Goal: Browse casually: Explore the website without a specific task or goal

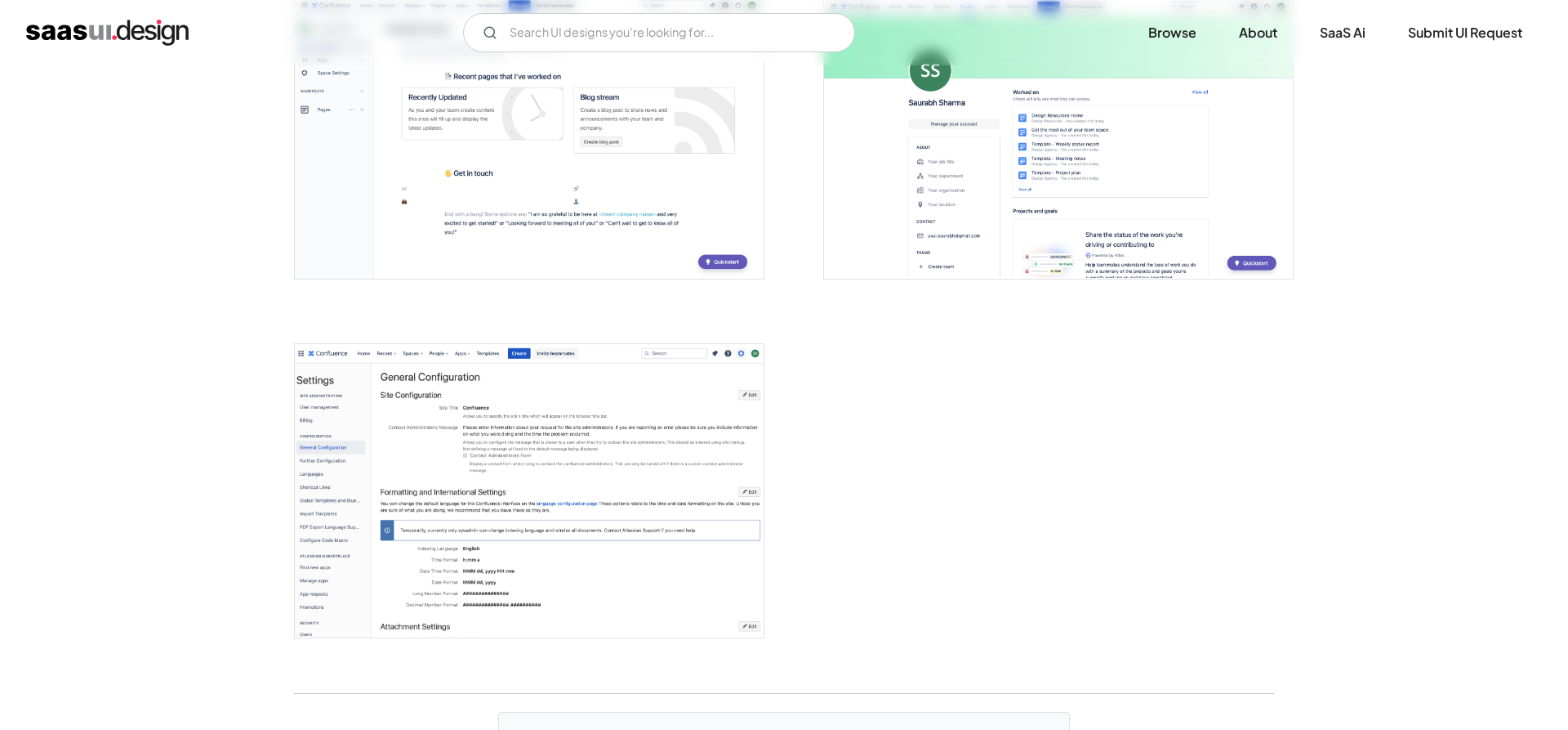
scroll to position [4090, 0]
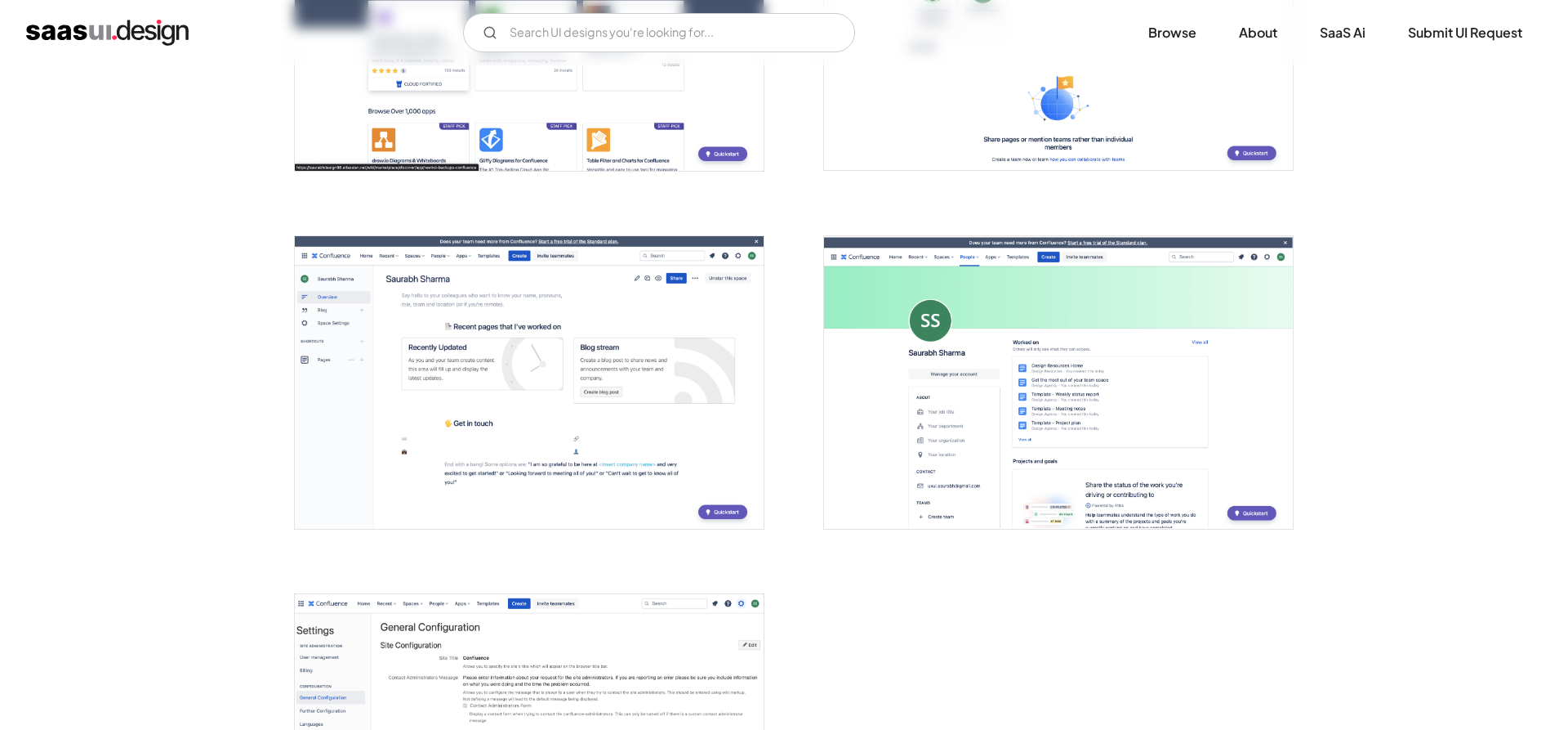
click at [1100, 436] on img "open lightbox" at bounding box center [1058, 382] width 469 height 293
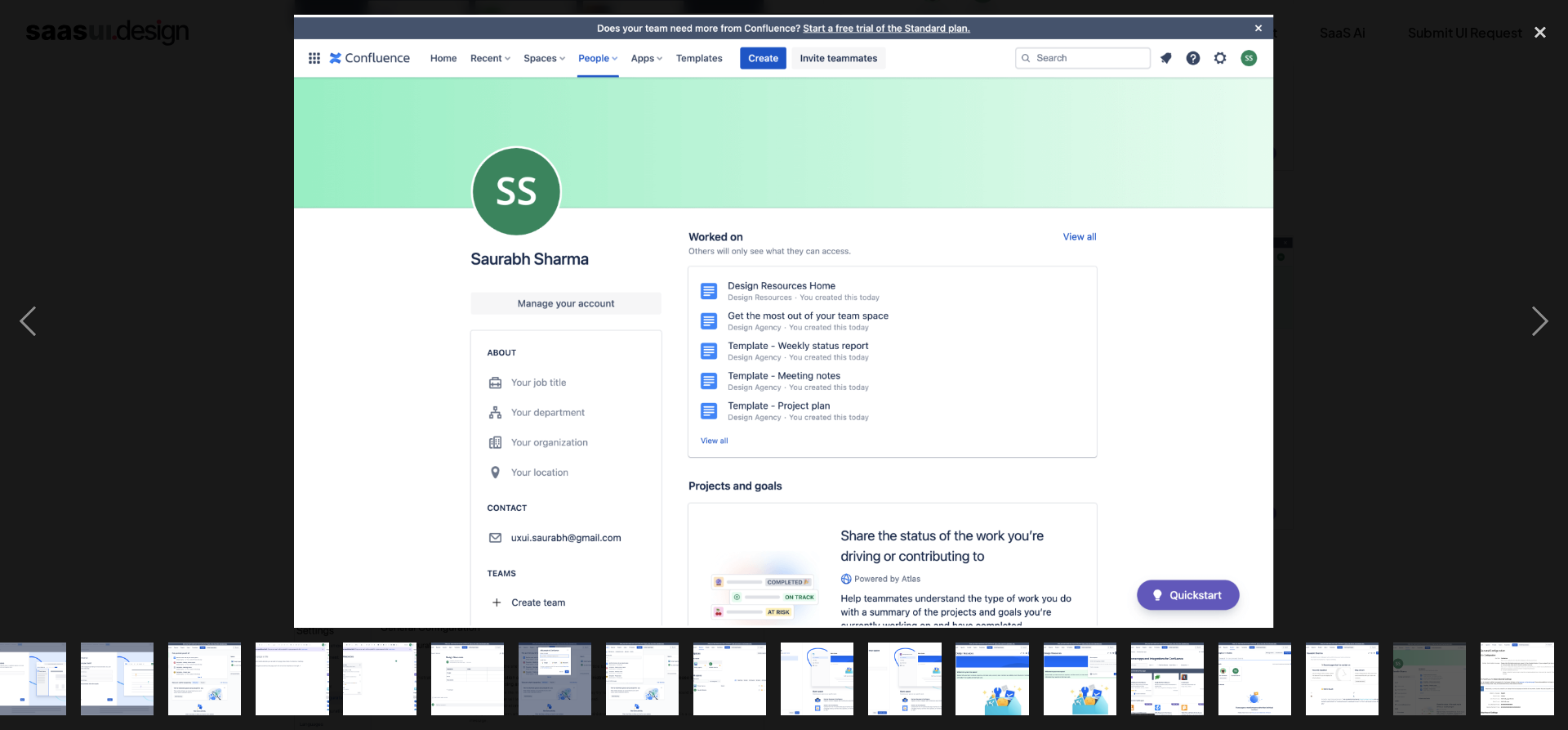
scroll to position [0, 634]
click at [1367, 215] on div at bounding box center [784, 321] width 1568 height 613
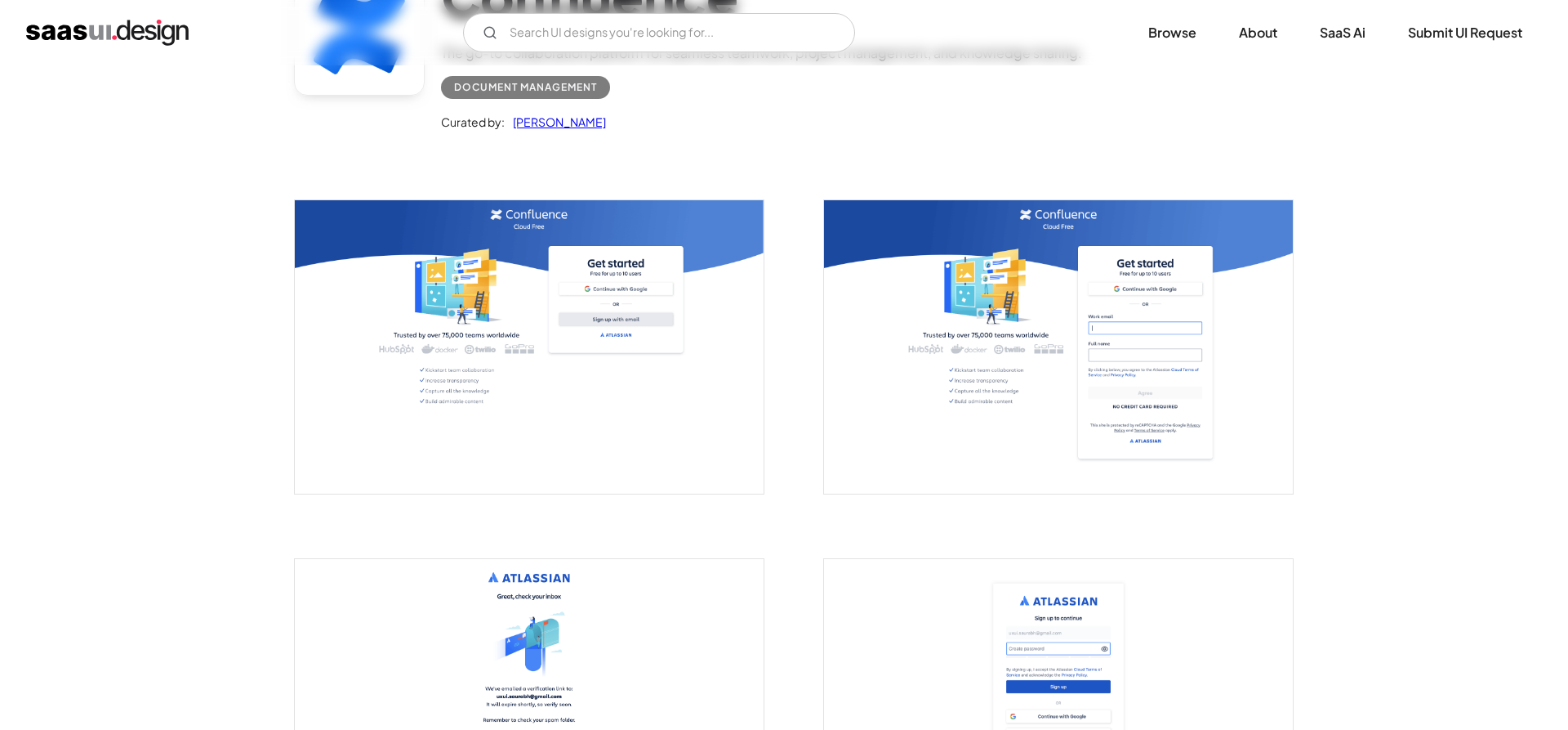
scroll to position [90, 0]
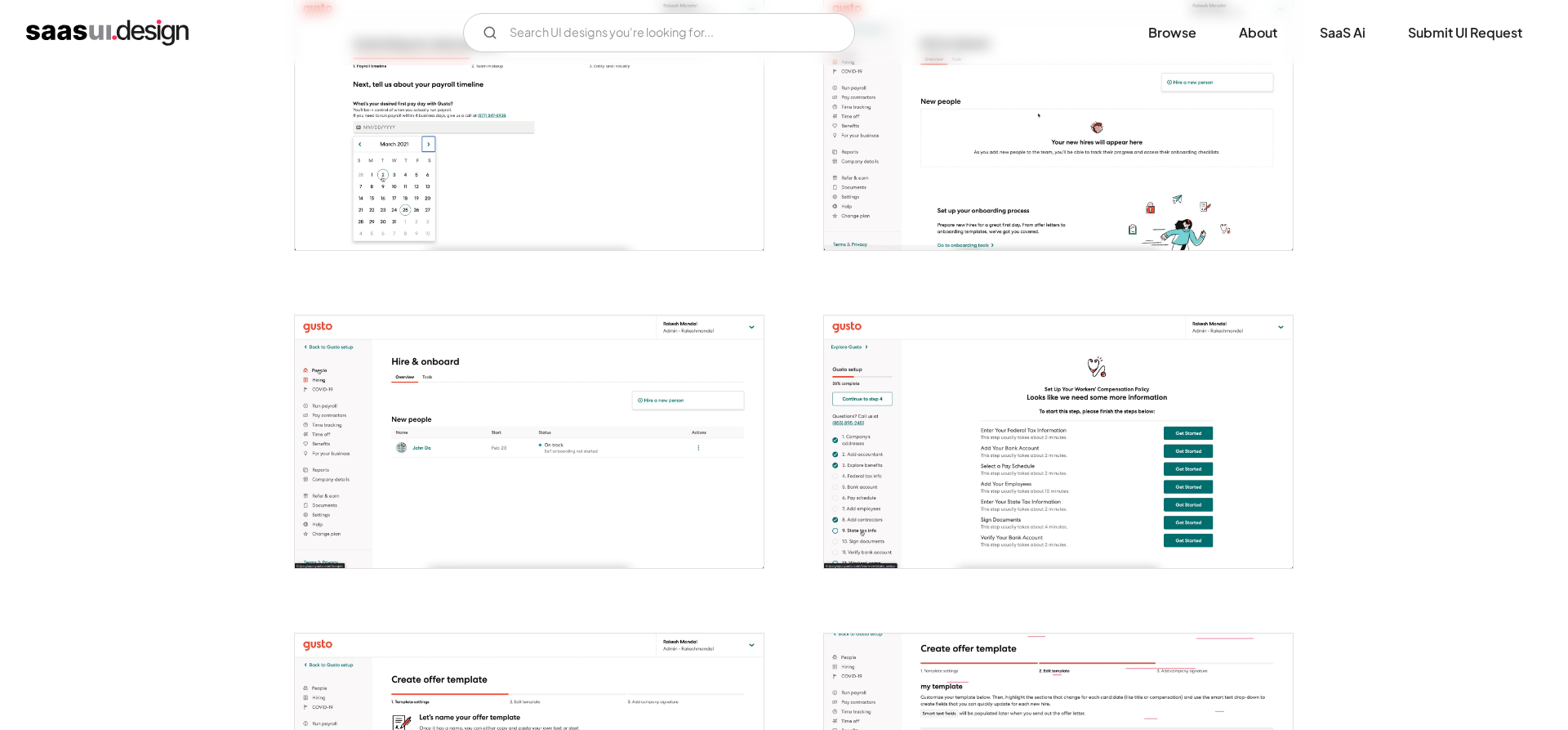
scroll to position [2750, 0]
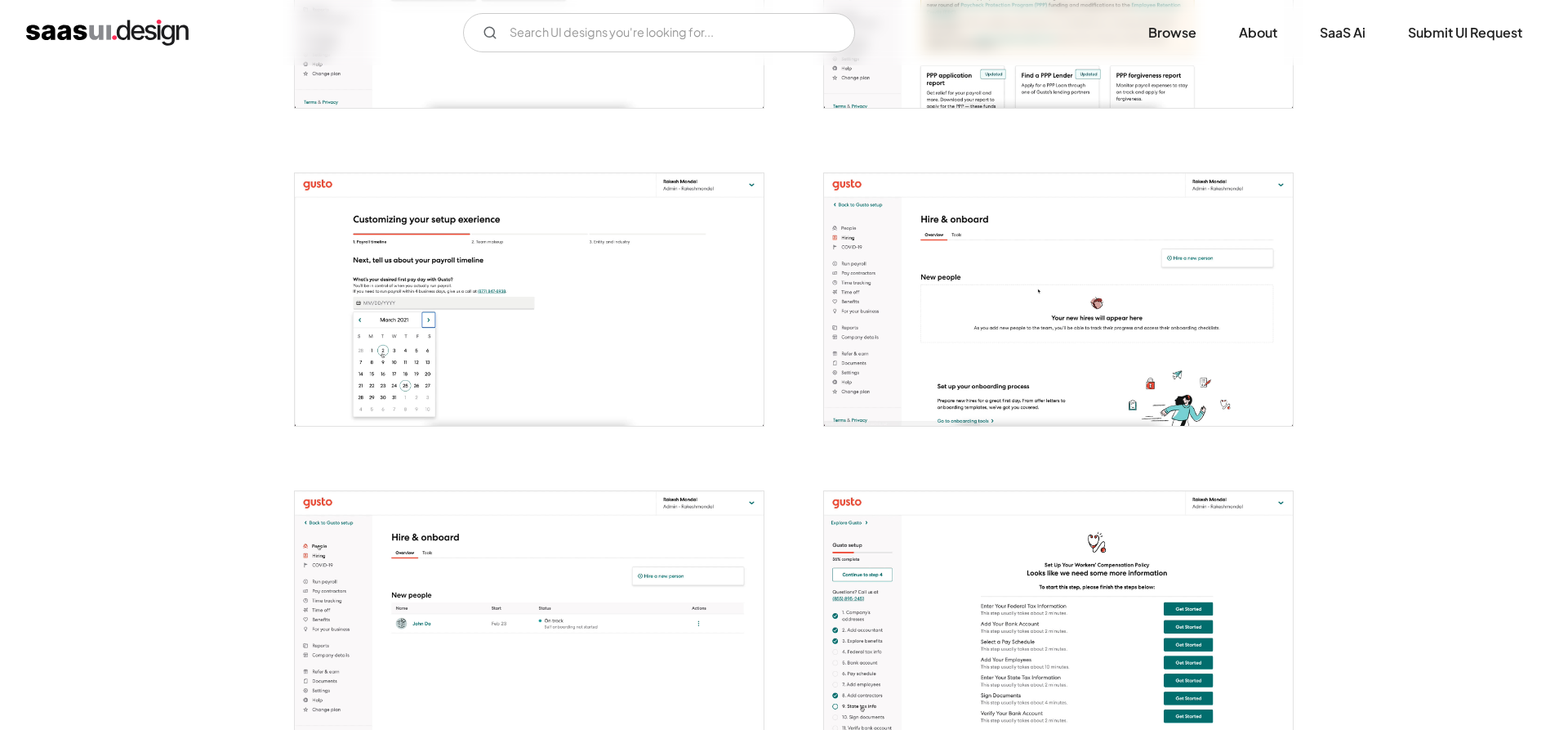
click at [59, 31] on img "home" at bounding box center [107, 33] width 163 height 26
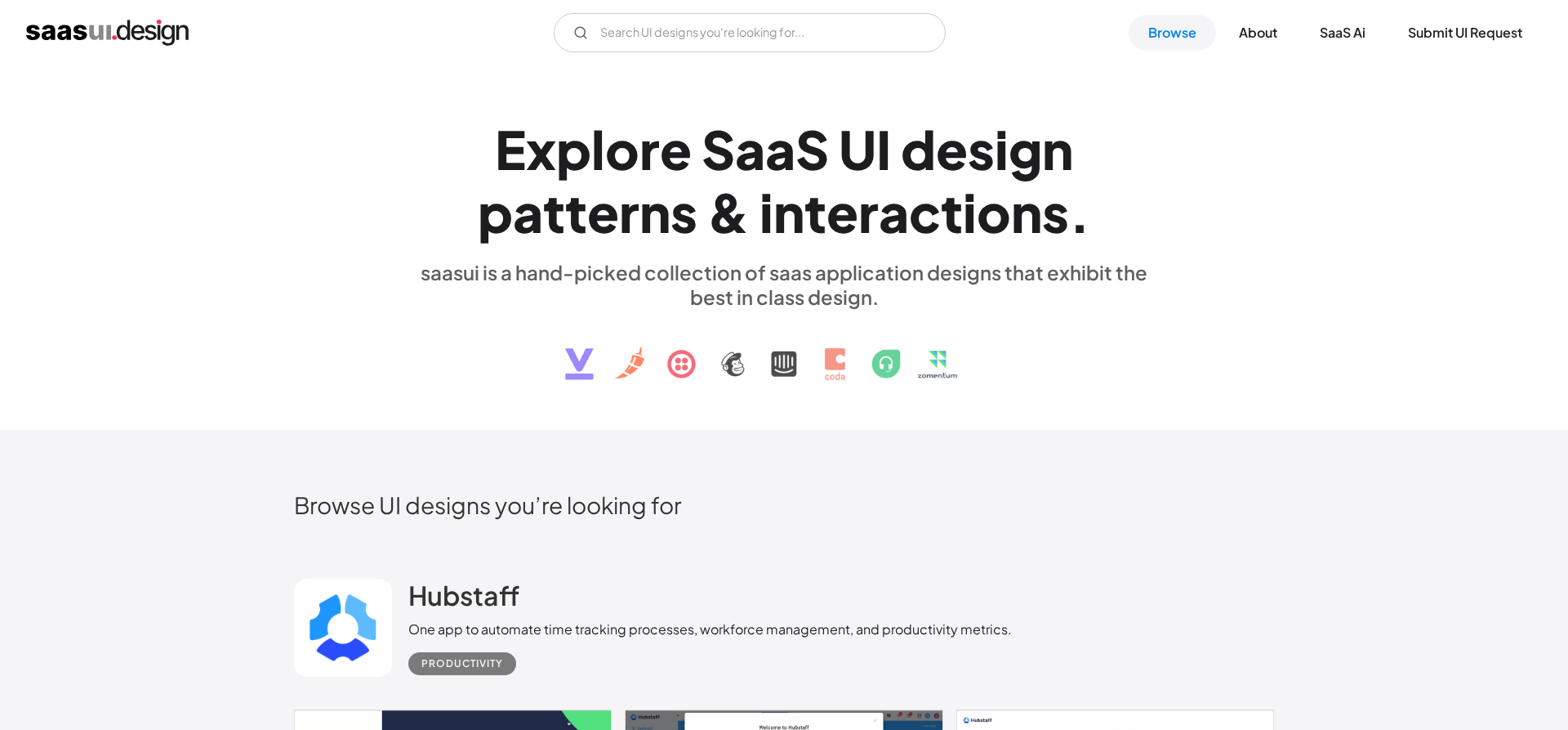
click at [1484, 292] on div "E x p l o r e S a a S U I d e s i g n p a t t e r n s & i n t e r a c t i o n s…" at bounding box center [784, 248] width 1568 height 365
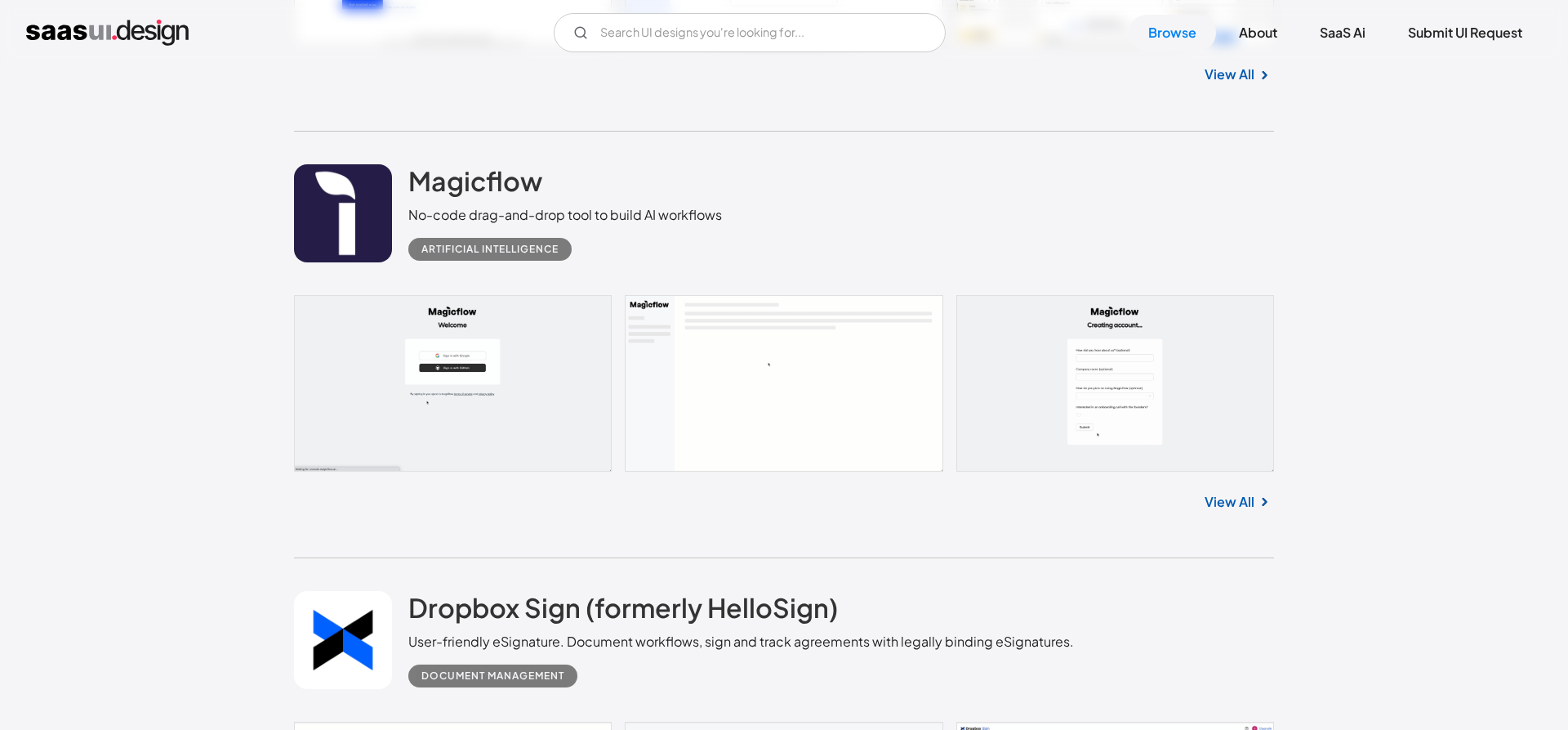
scroll to position [39366, 0]
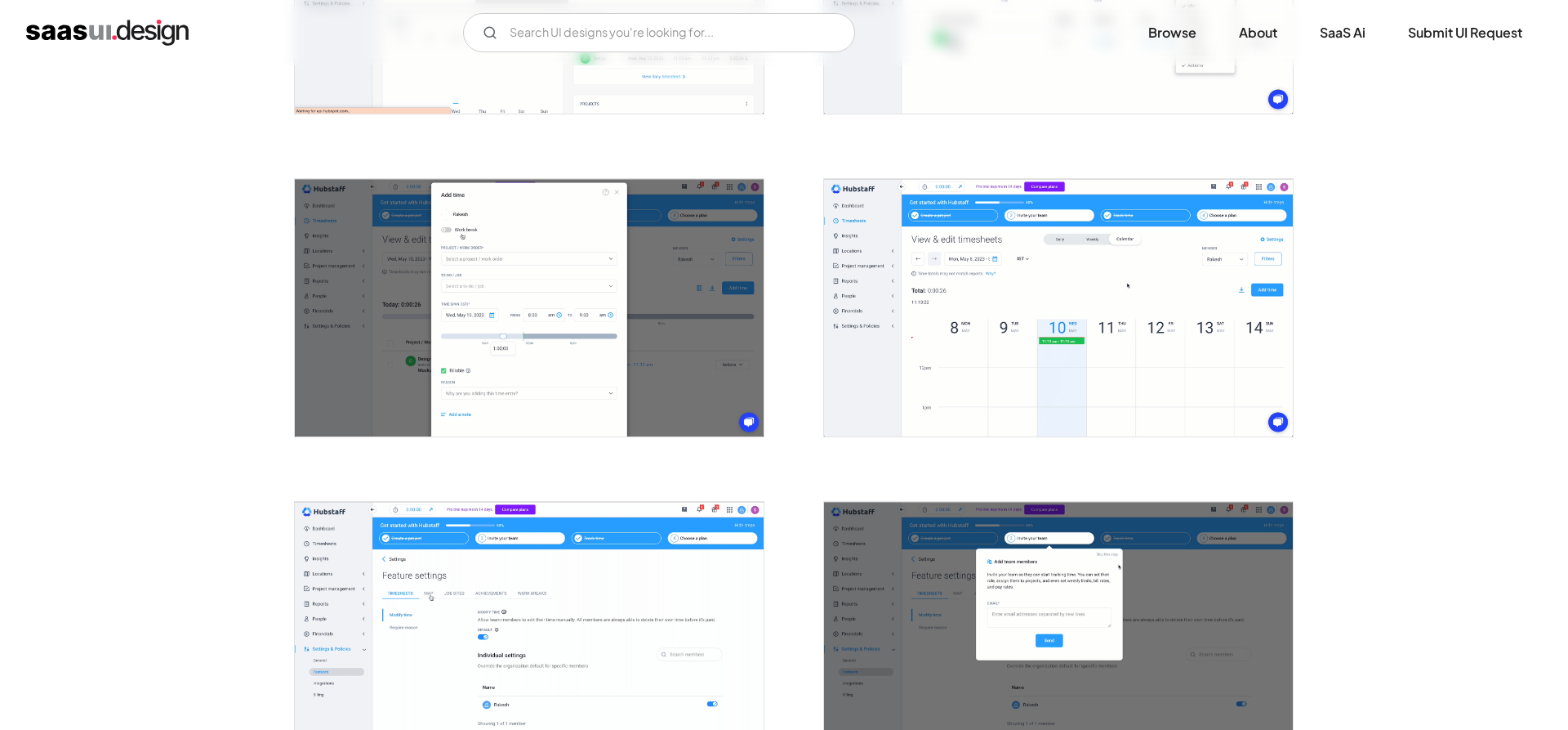
scroll to position [2083, 0]
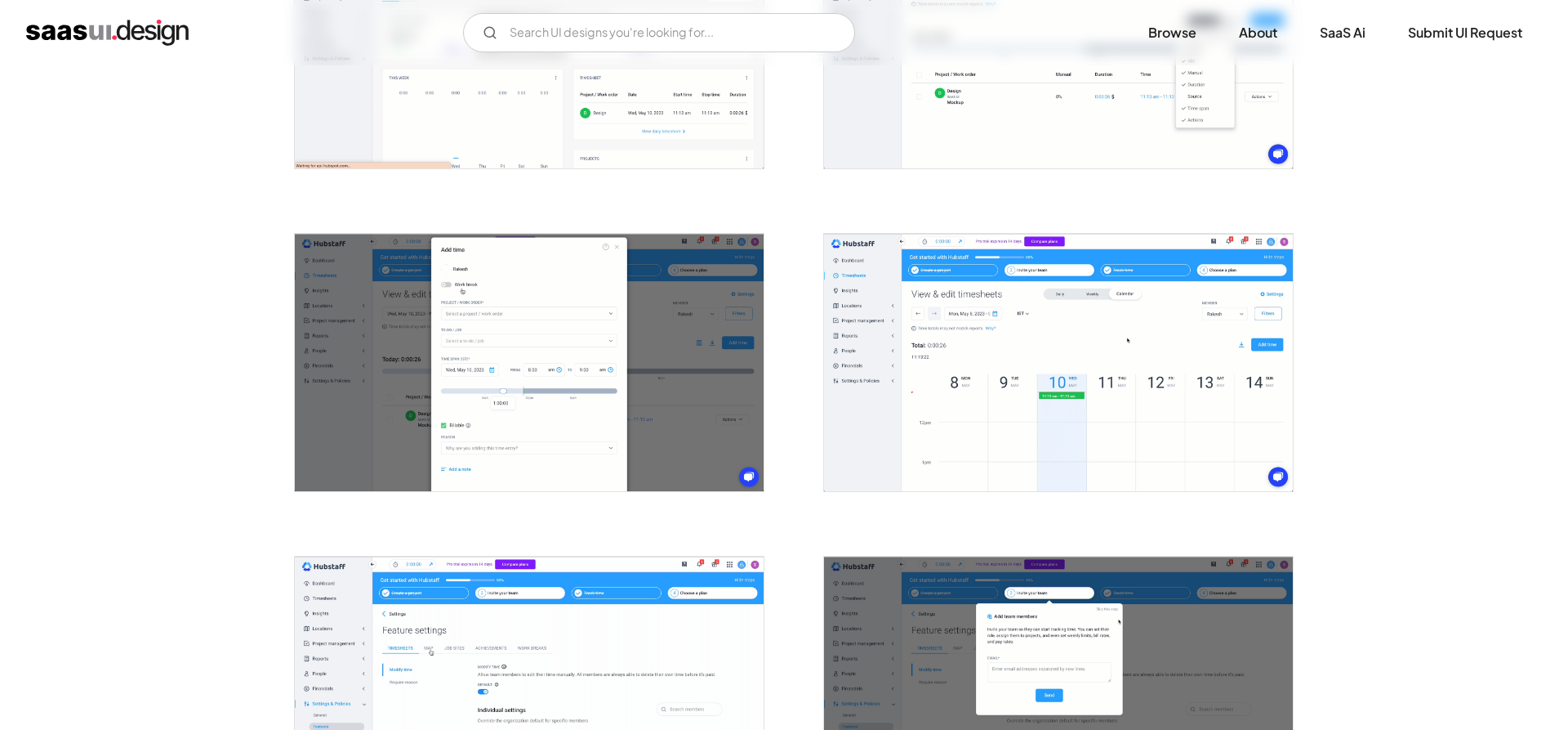
click at [496, 289] on img "open lightbox" at bounding box center [529, 363] width 469 height 258
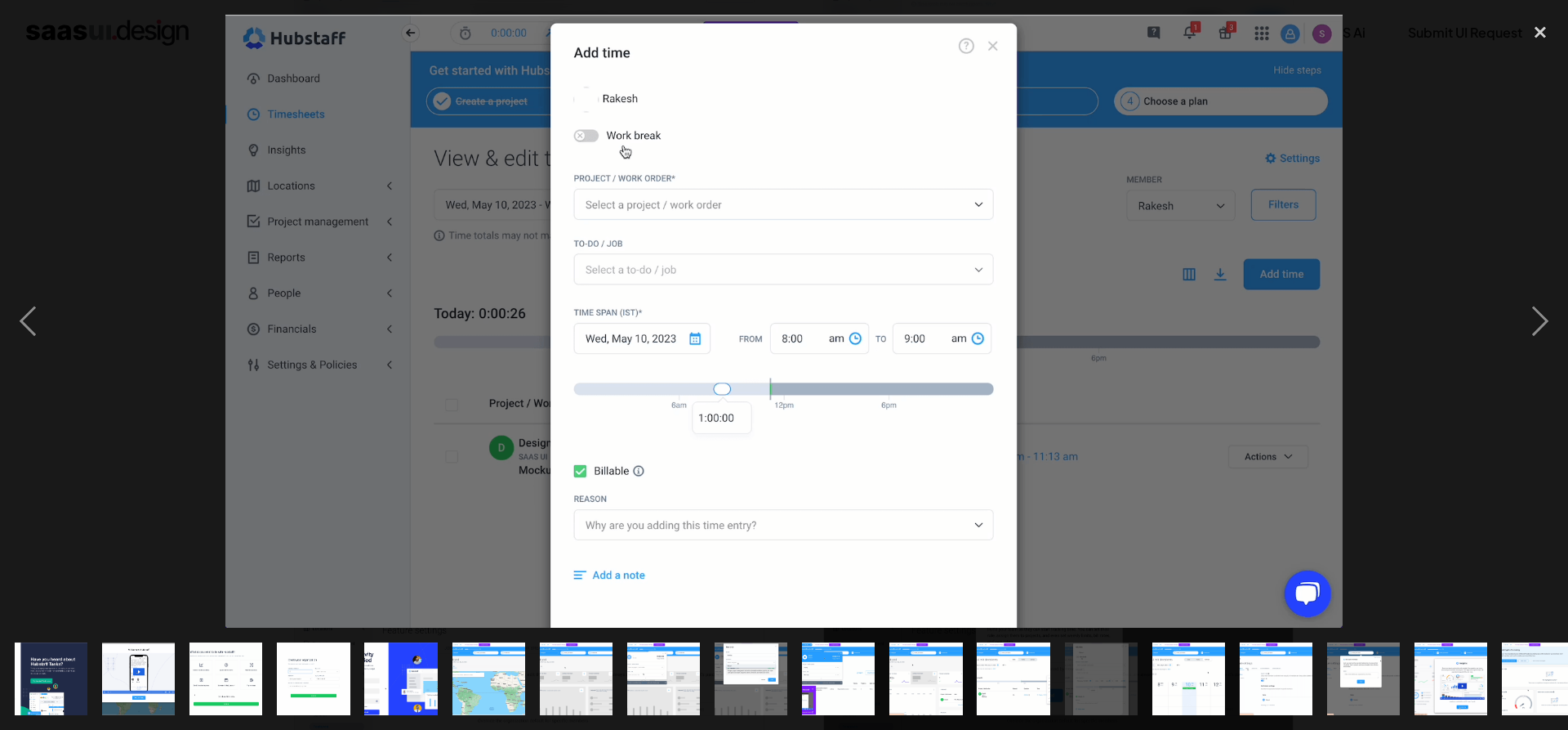
click at [1440, 169] on div at bounding box center [784, 321] width 1568 height 613
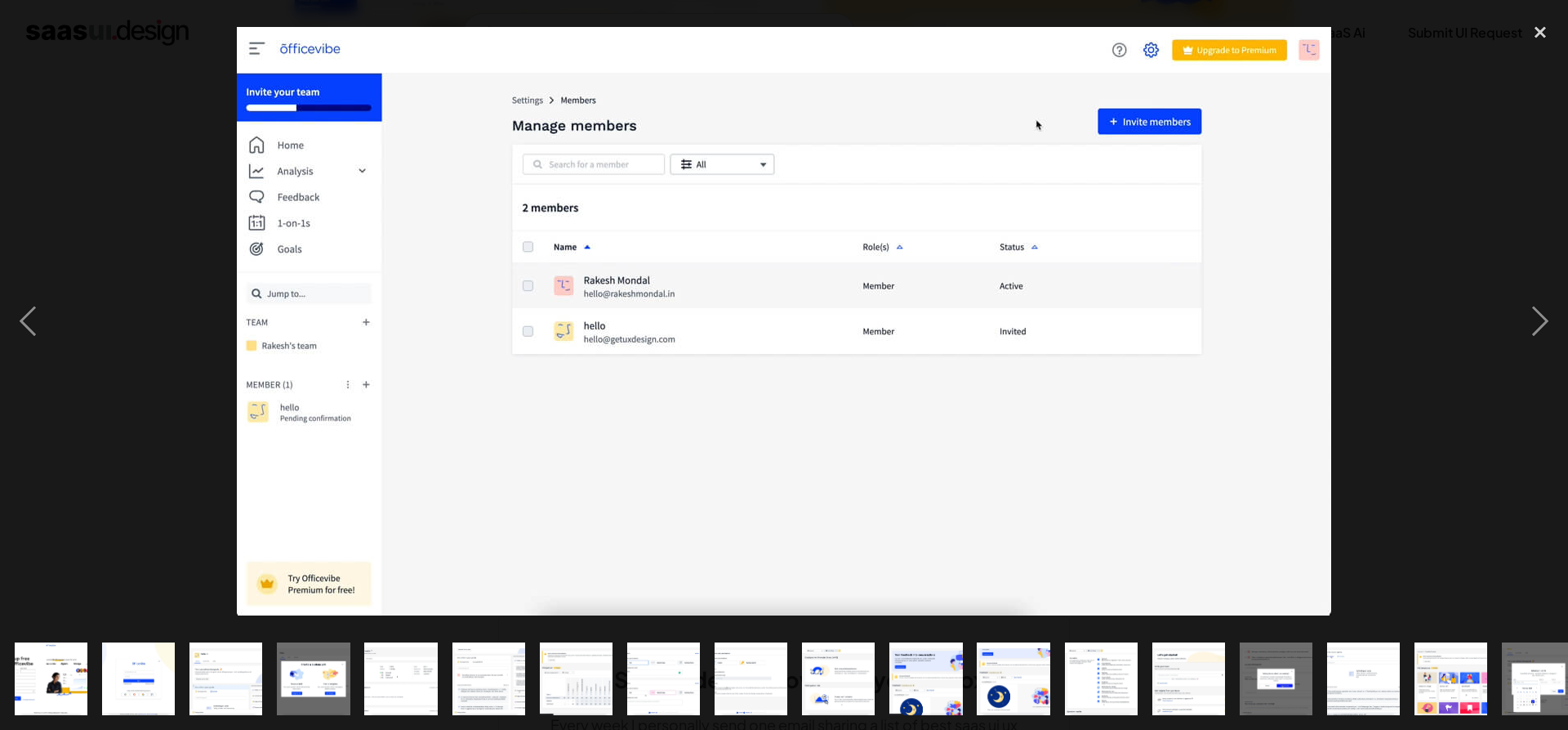
scroll to position [0, 546]
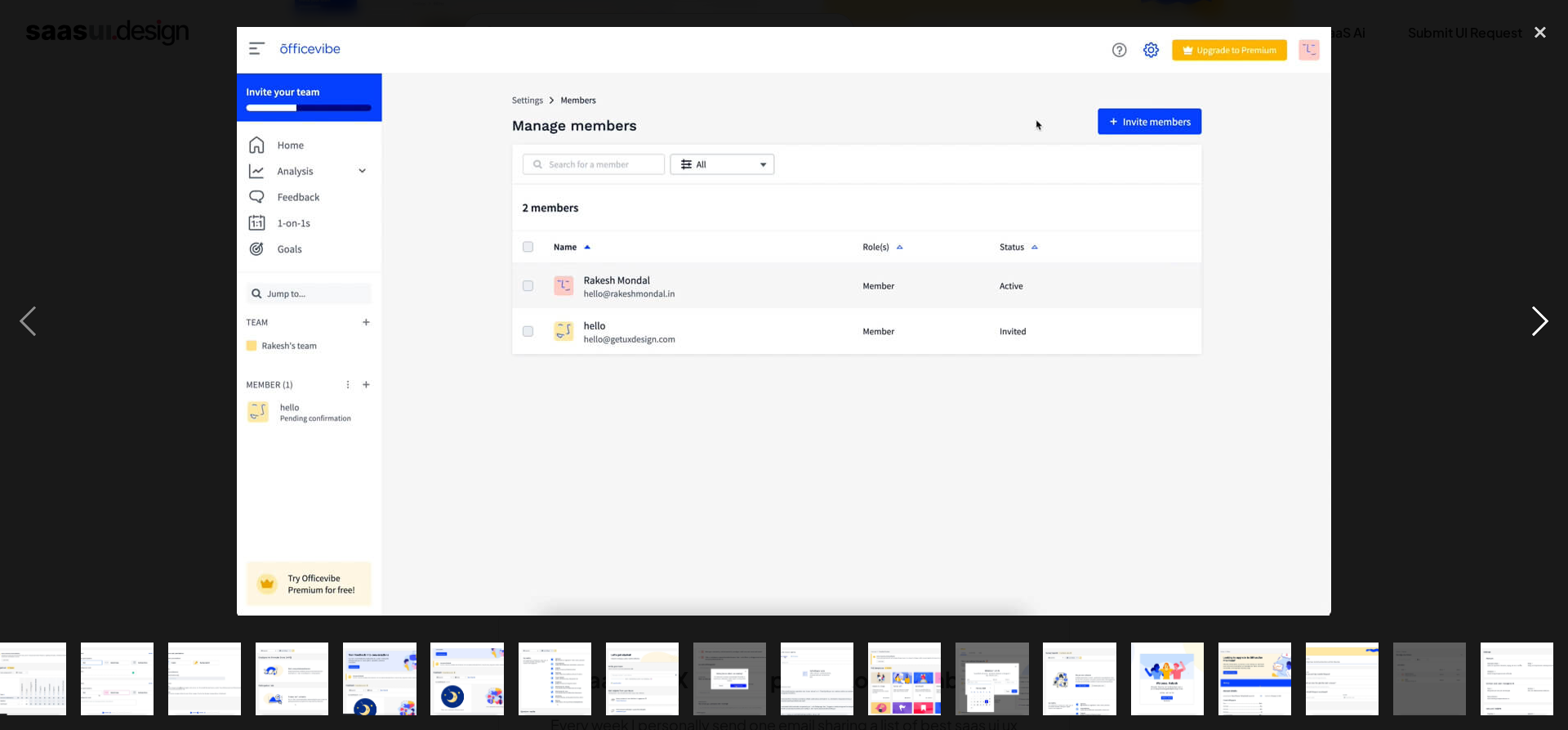
click at [1556, 328] on div "next image" at bounding box center [1539, 321] width 55 height 613
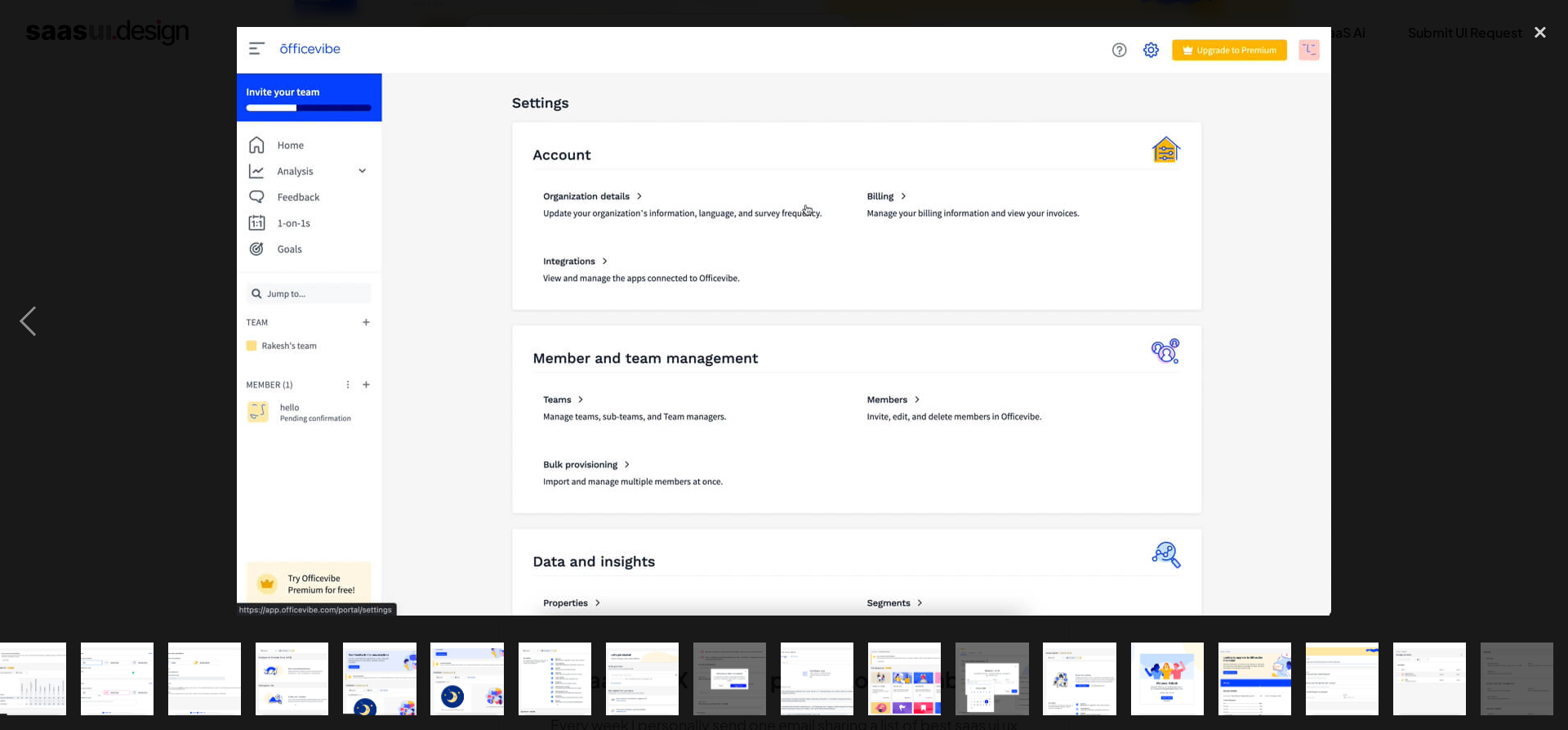
click at [1556, 328] on div "next image" at bounding box center [1539, 321] width 55 height 613
click at [1550, 321] on div "next image" at bounding box center [1539, 321] width 55 height 613
click at [1417, 220] on div at bounding box center [784, 321] width 1568 height 613
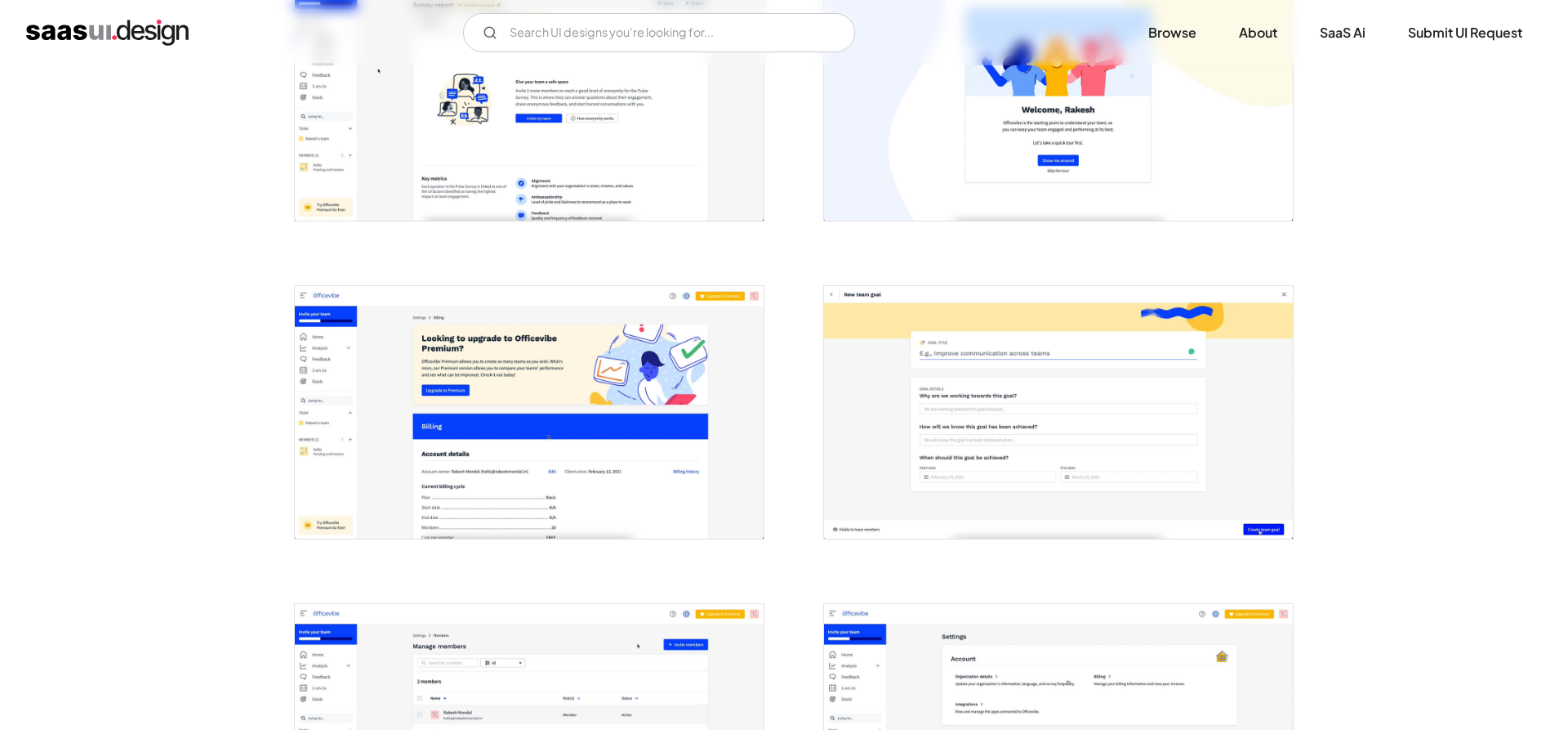
scroll to position [3250, 0]
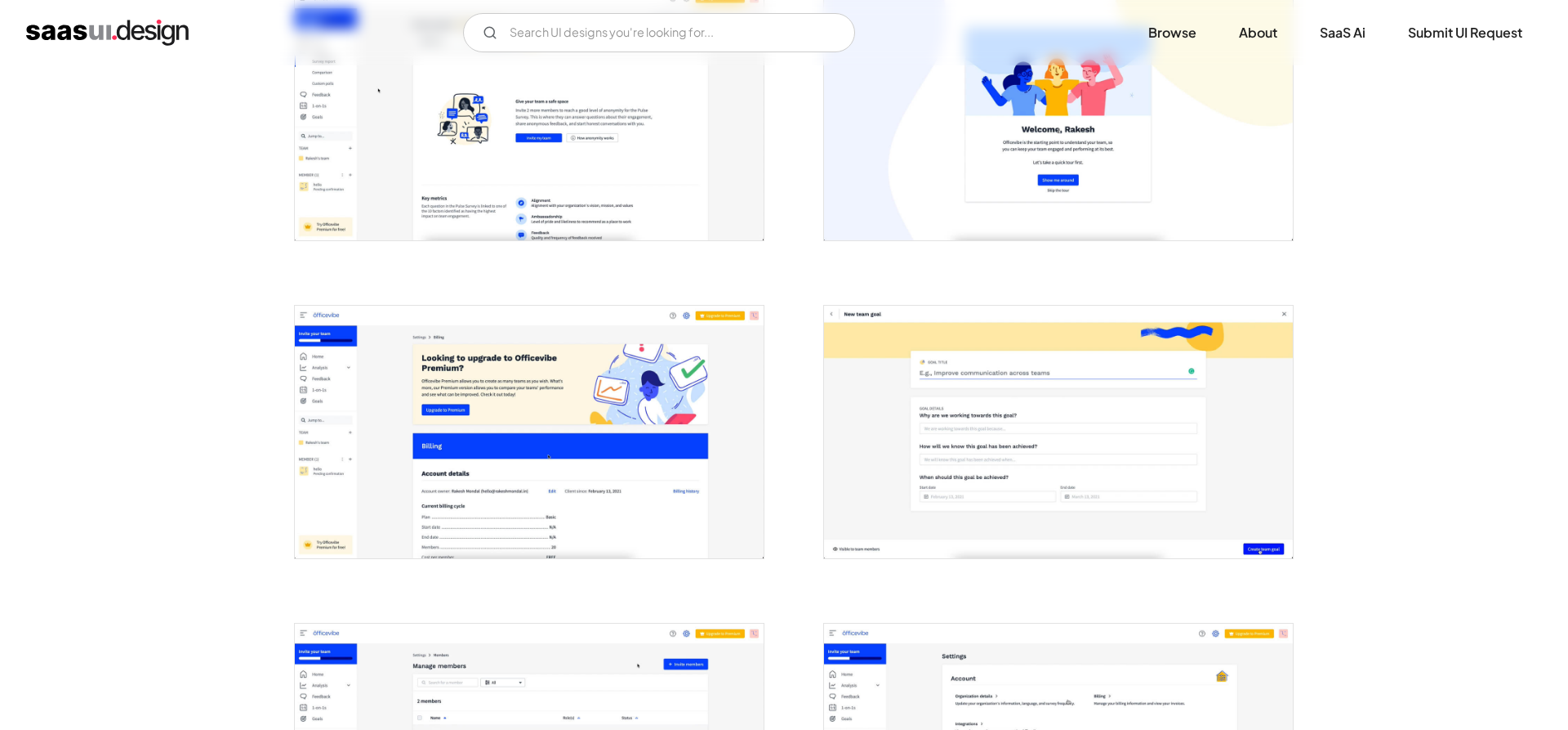
click at [954, 409] on img "open lightbox" at bounding box center [1058, 431] width 469 height 252
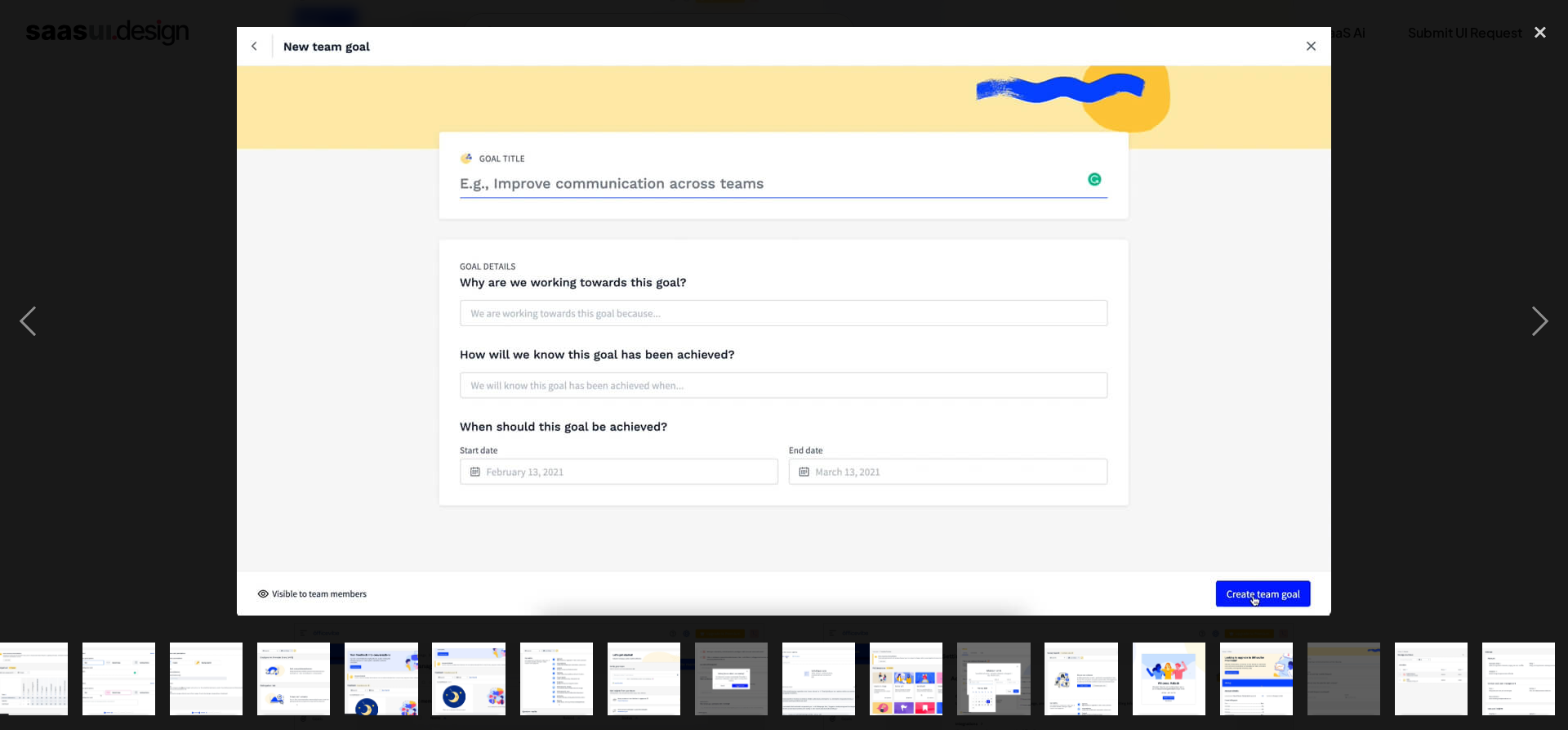
scroll to position [0, 546]
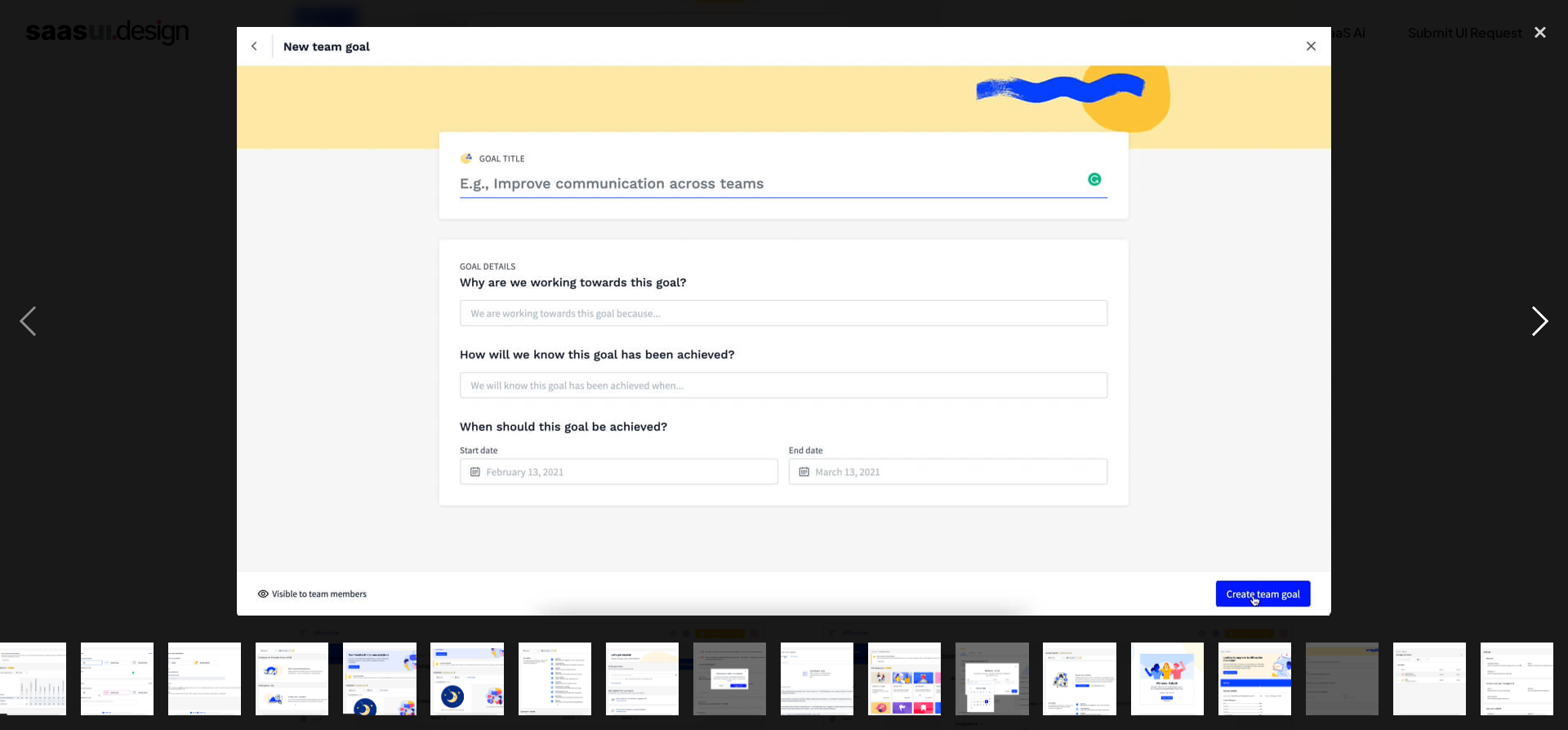
click at [1516, 116] on div "next image" at bounding box center [1539, 321] width 55 height 613
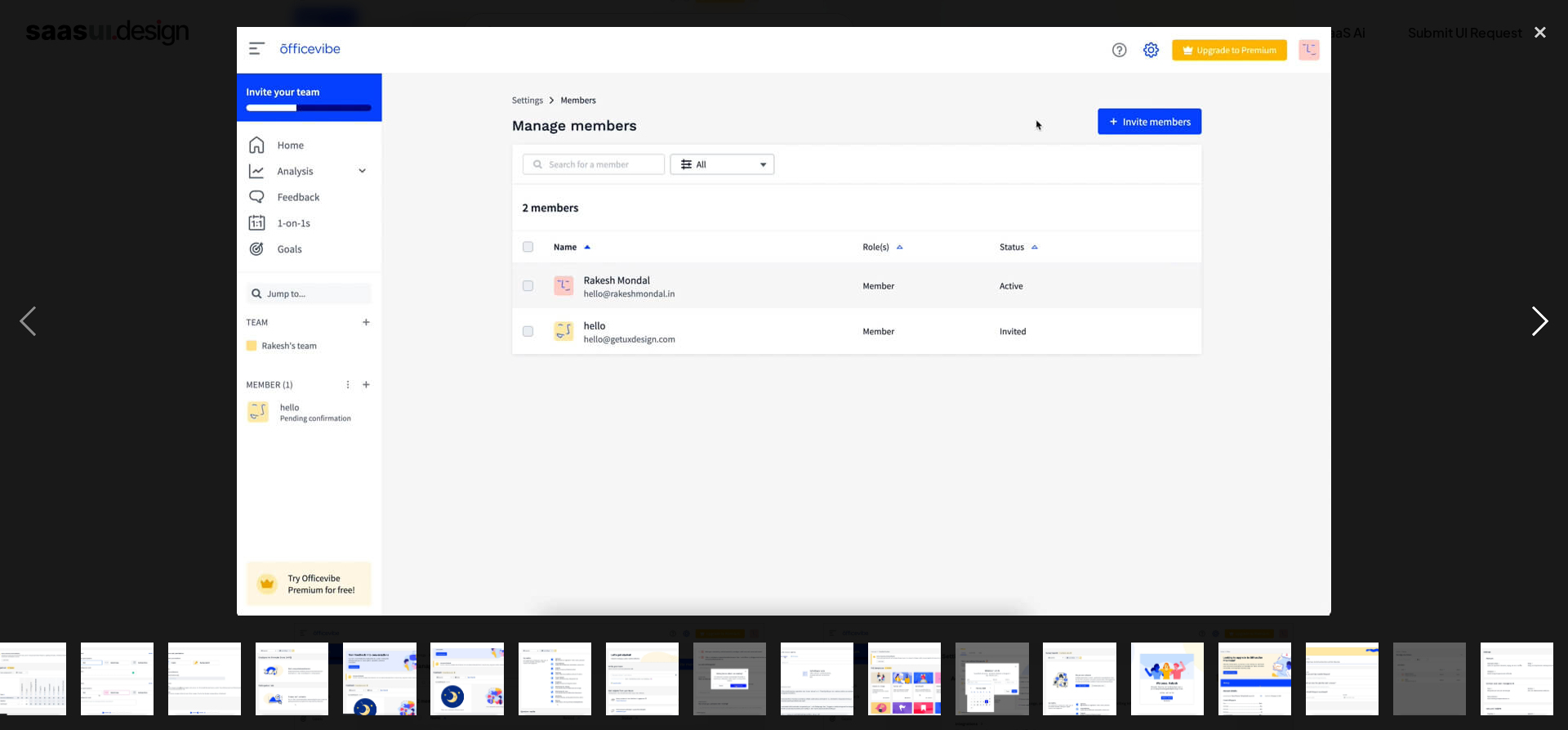
click at [1551, 132] on div "next image" at bounding box center [1539, 321] width 55 height 613
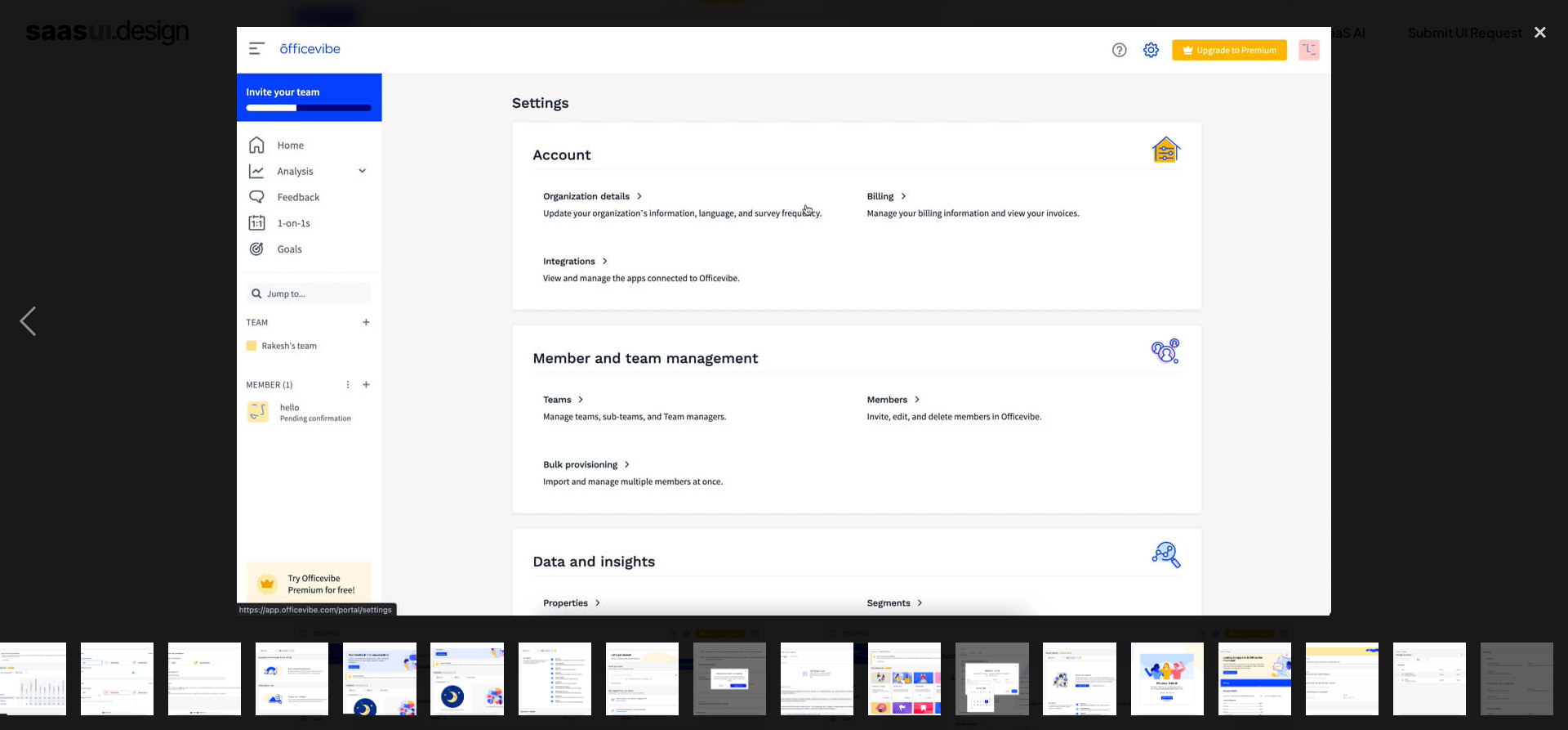
click at [1435, 152] on div at bounding box center [784, 321] width 1568 height 613
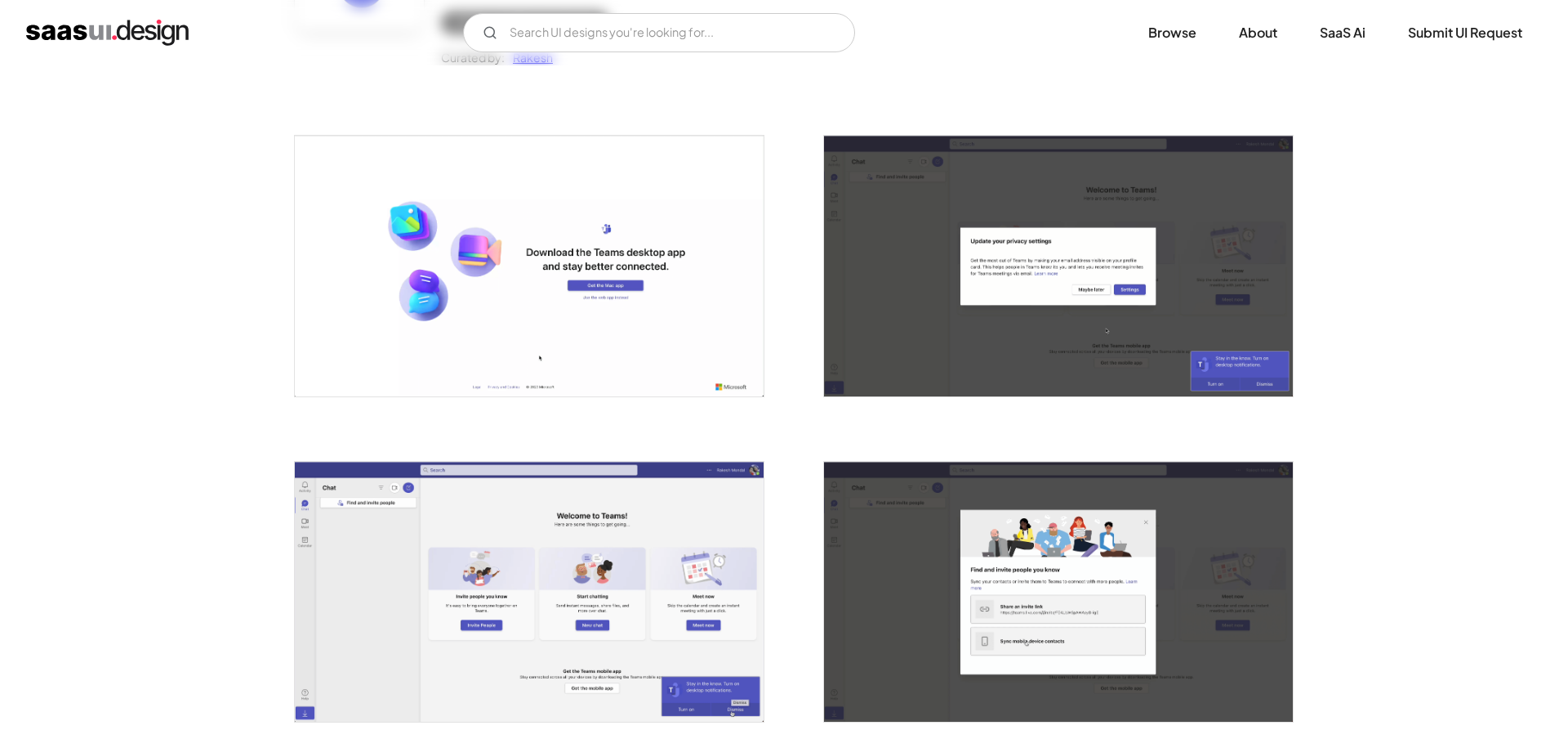
scroll to position [168, 0]
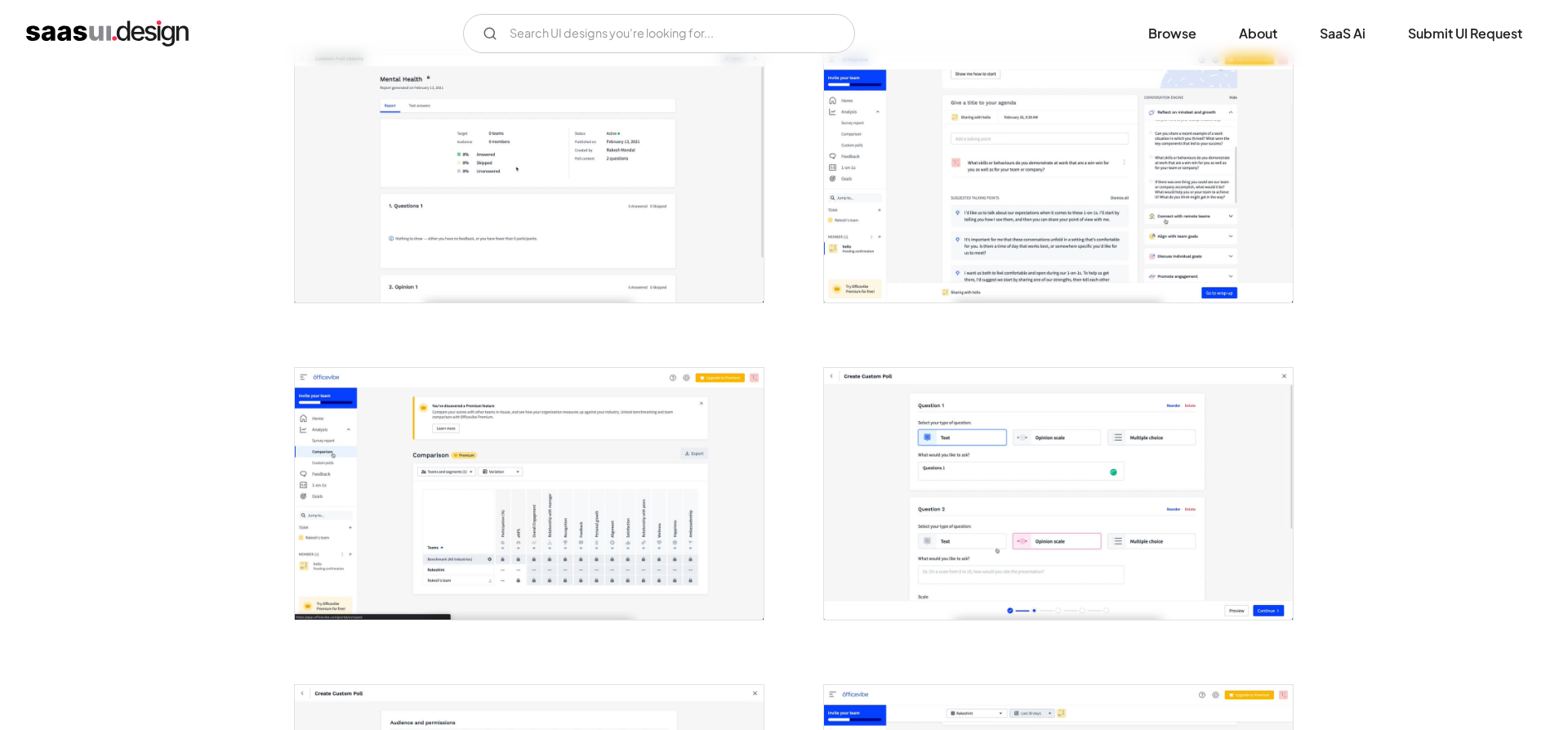
scroll to position [1167, 0]
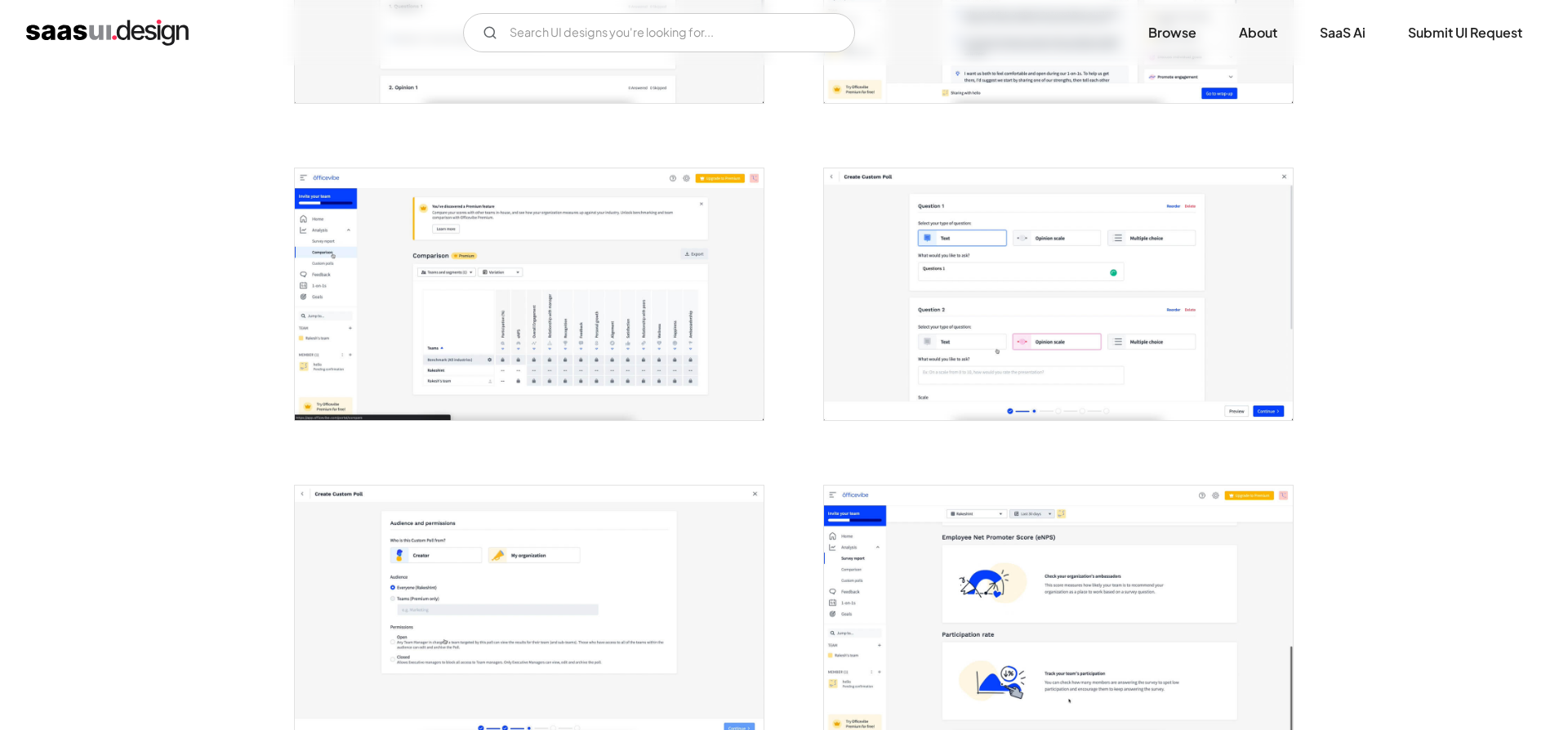
click at [1034, 258] on img "open lightbox" at bounding box center [1058, 294] width 469 height 252
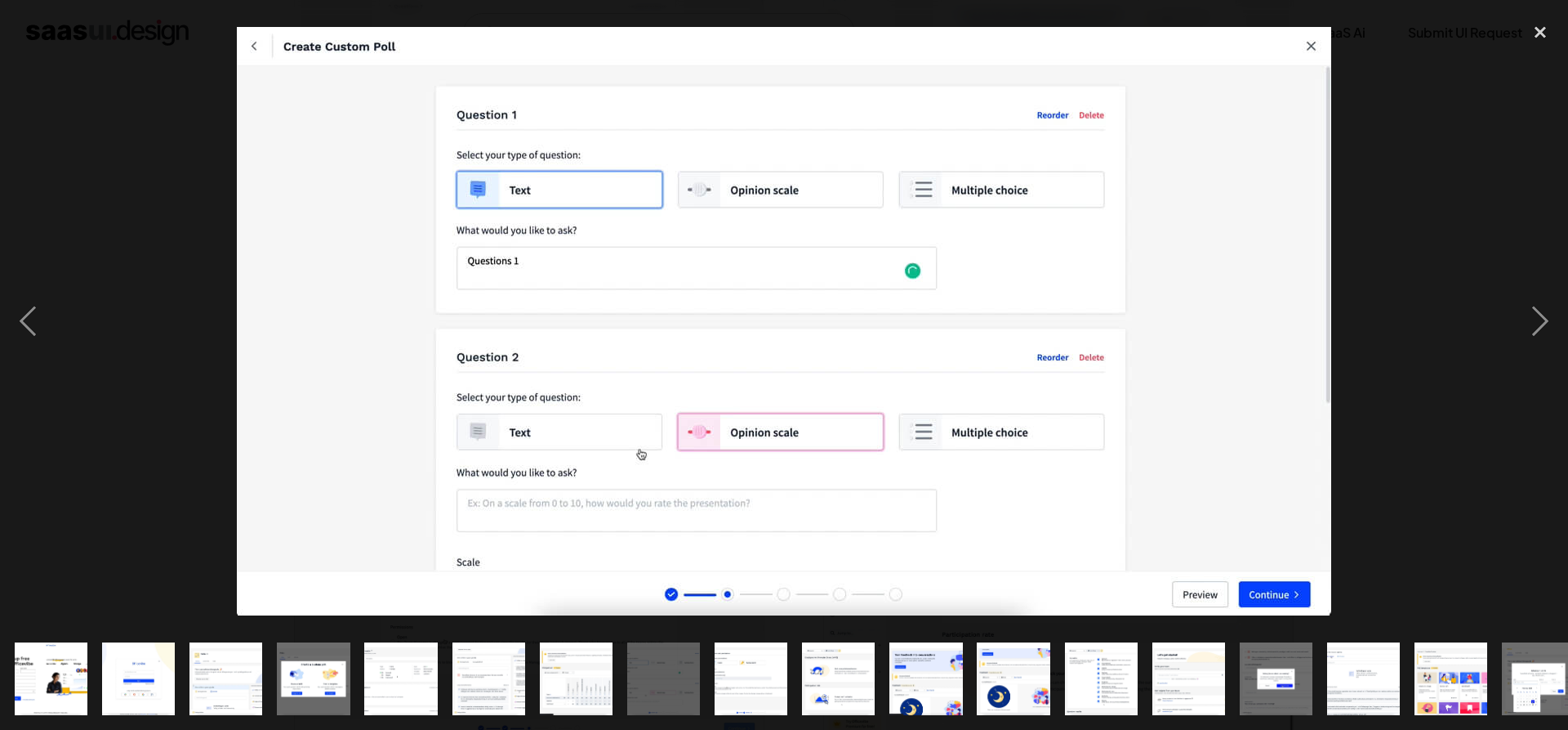
click at [1428, 135] on div at bounding box center [784, 321] width 1568 height 613
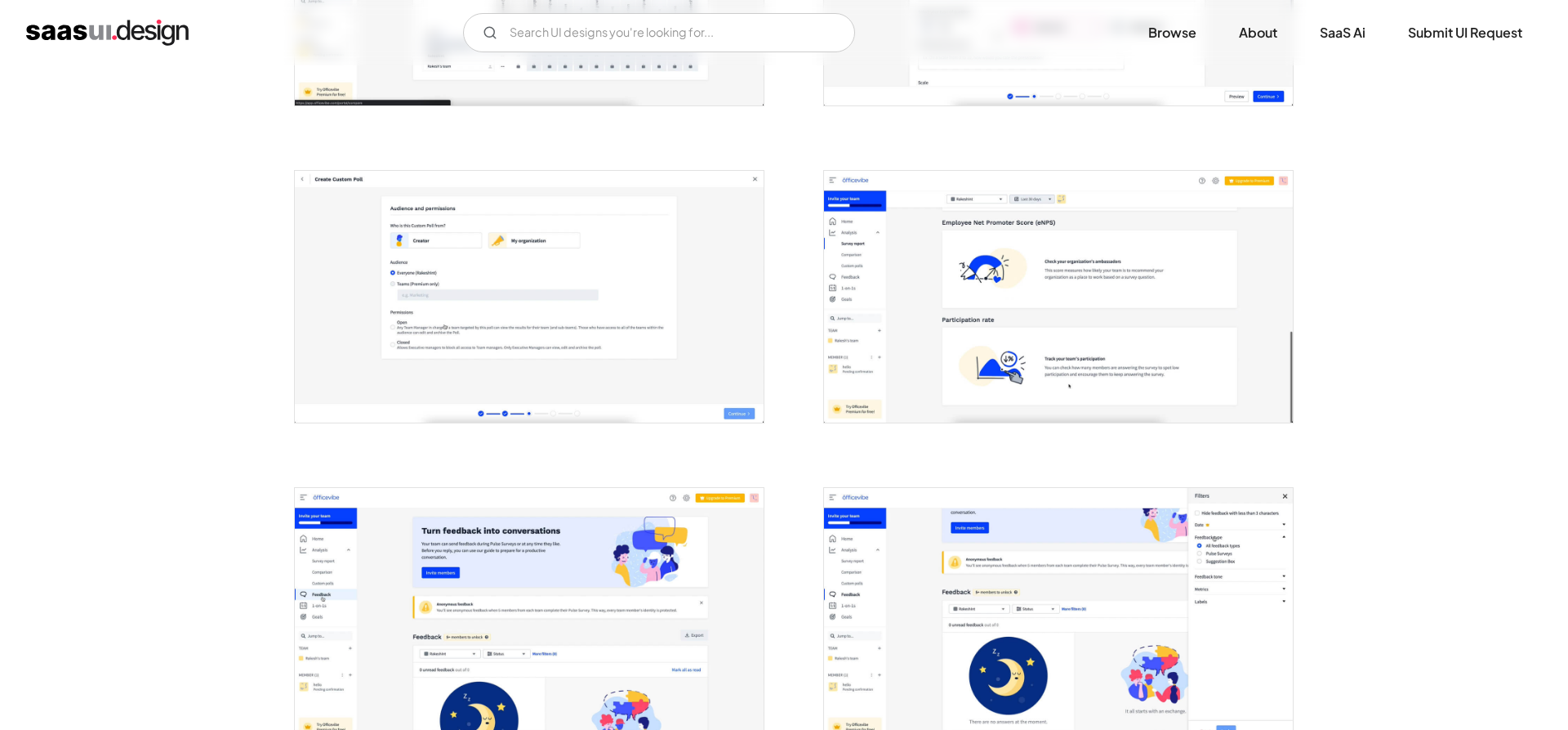
scroll to position [1500, 0]
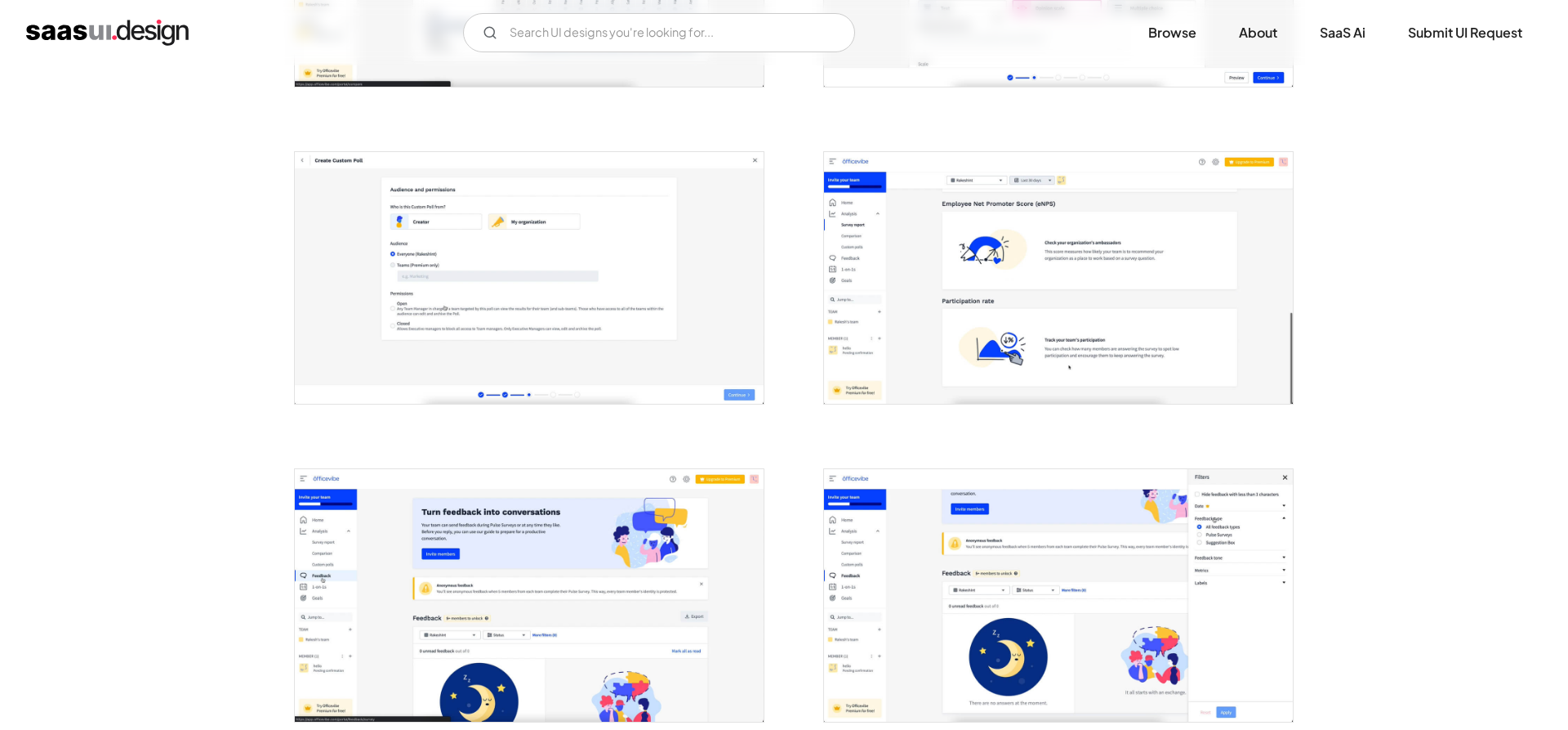
click at [611, 250] on img "open lightbox" at bounding box center [529, 277] width 469 height 252
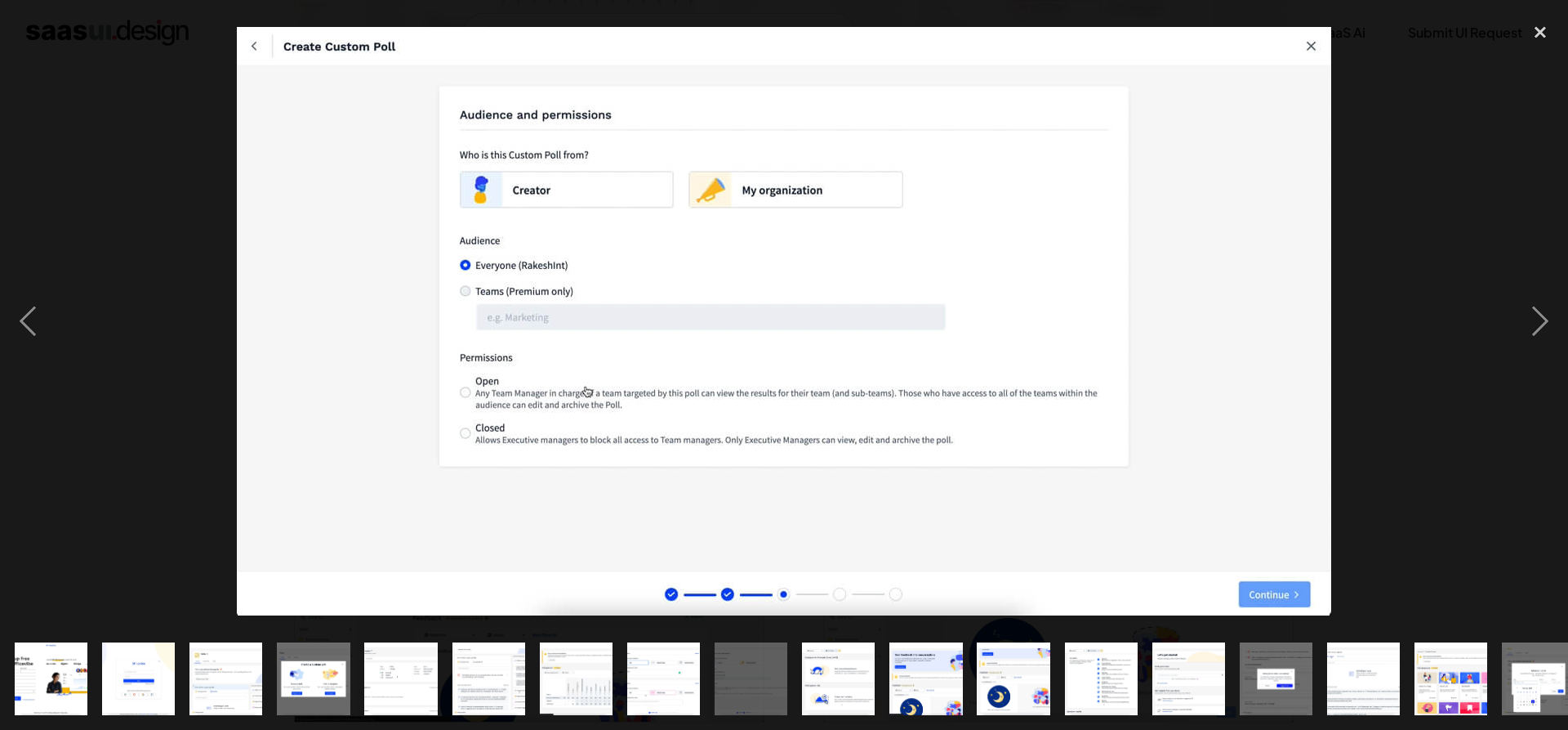
click at [1438, 167] on div at bounding box center [784, 321] width 1568 height 613
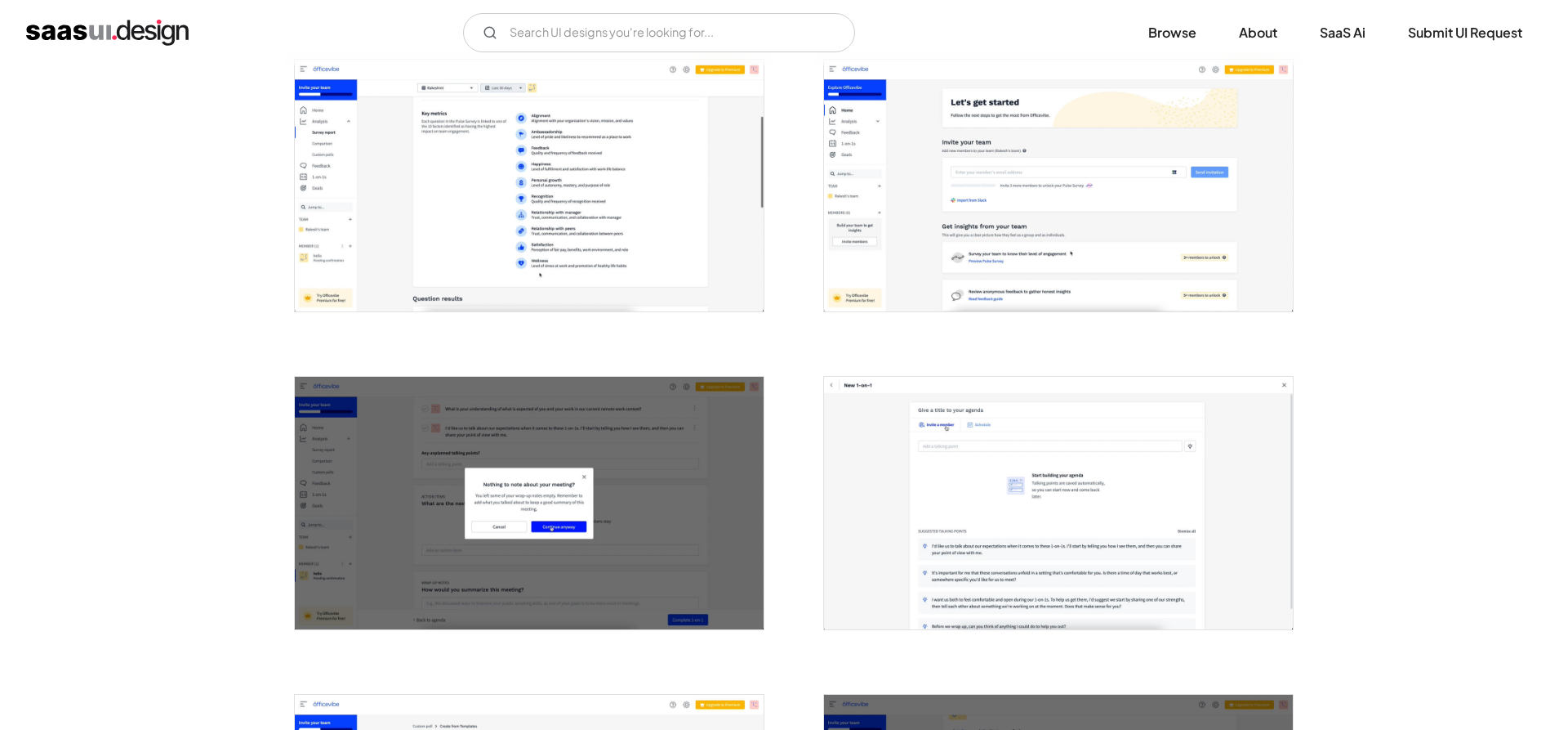
scroll to position [2250, 0]
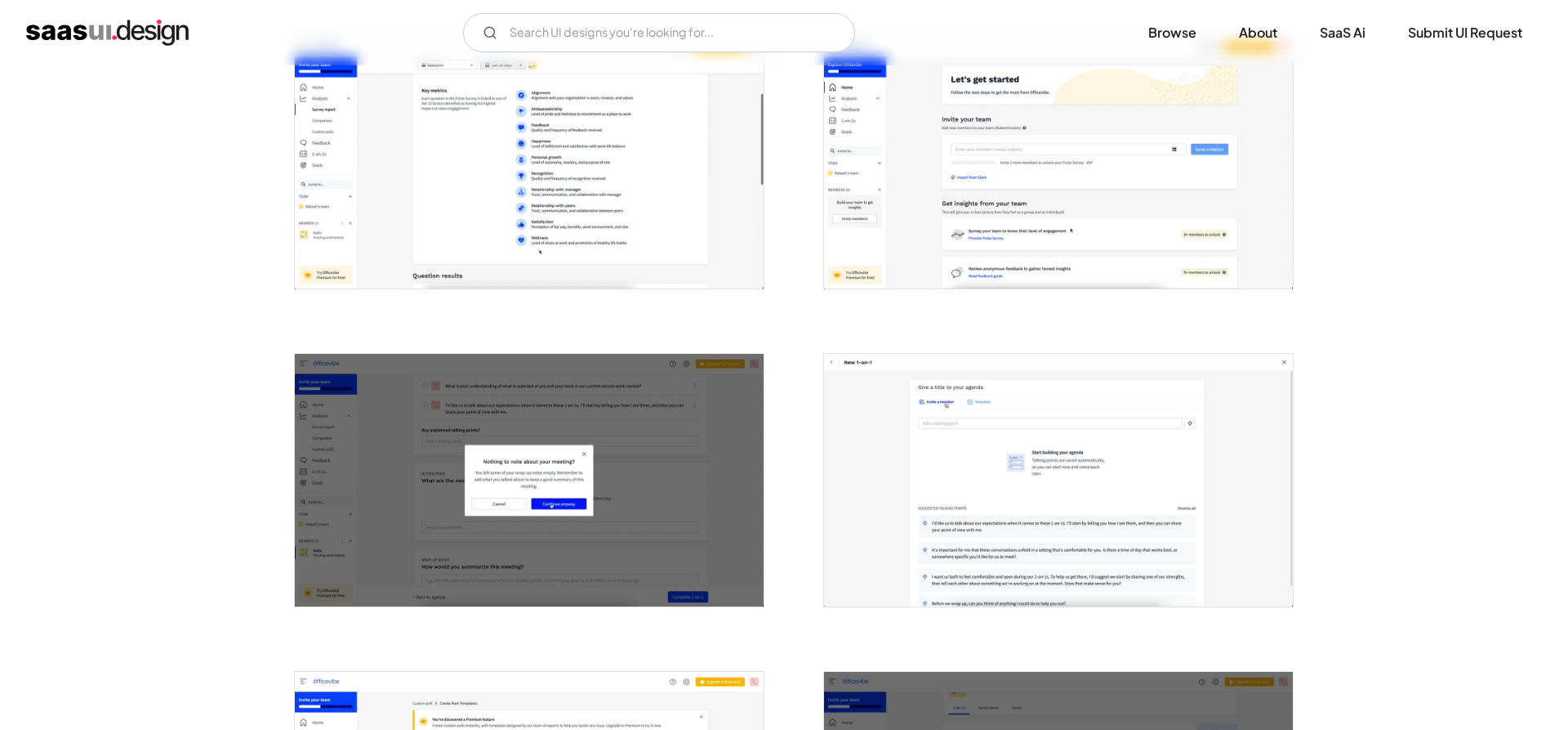
click at [1122, 205] on img "open lightbox" at bounding box center [1058, 163] width 469 height 252
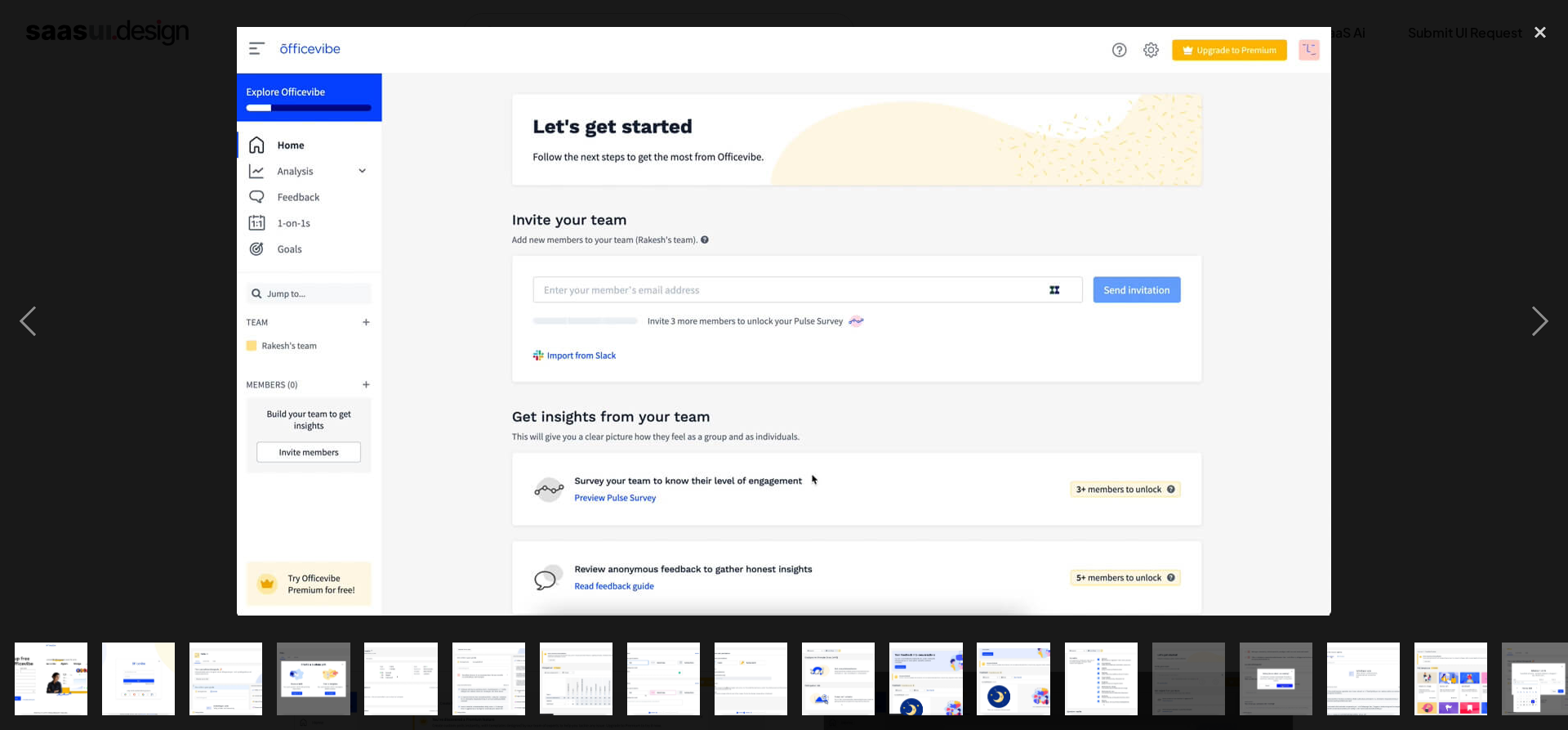
click at [1435, 165] on div at bounding box center [784, 321] width 1568 height 613
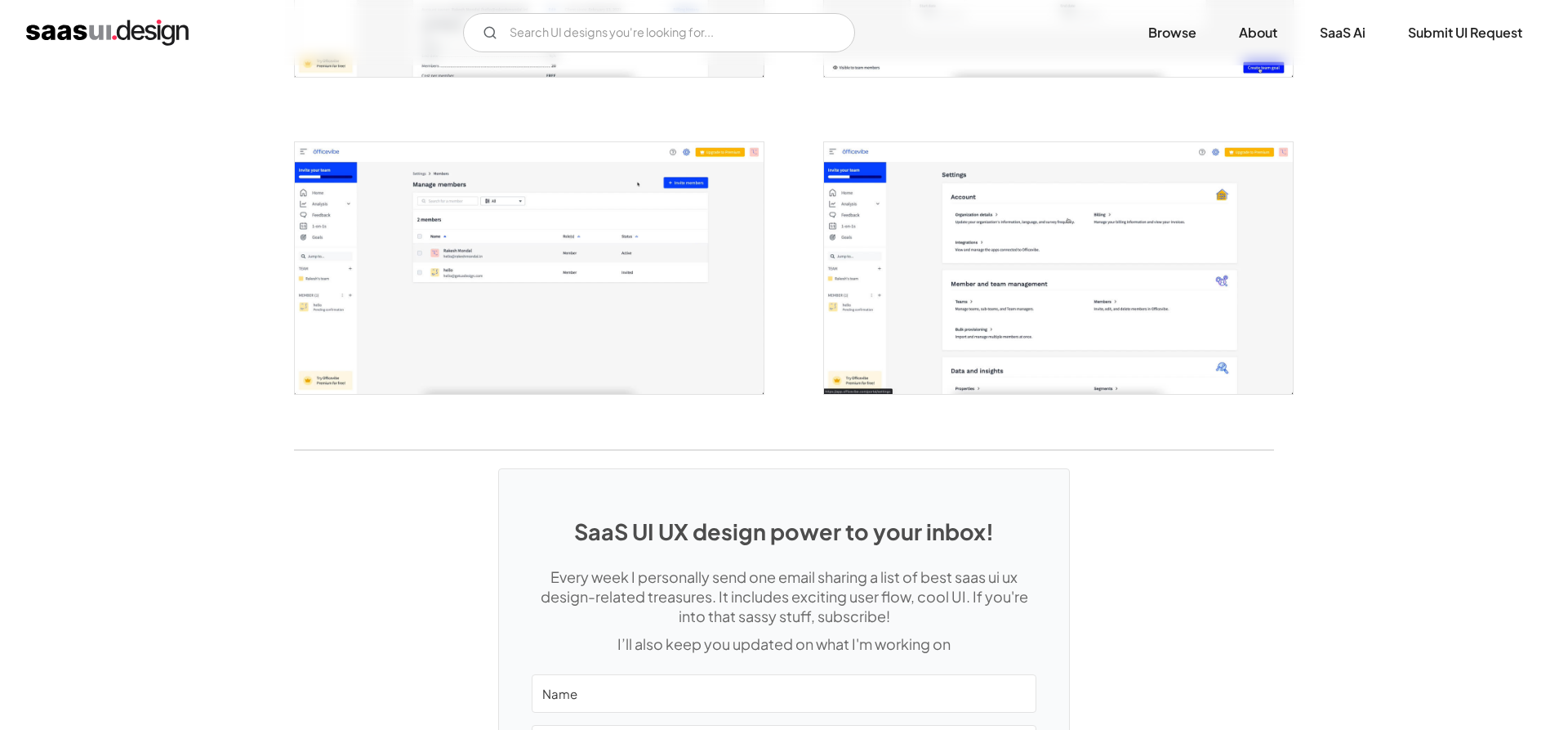
scroll to position [3833, 0]
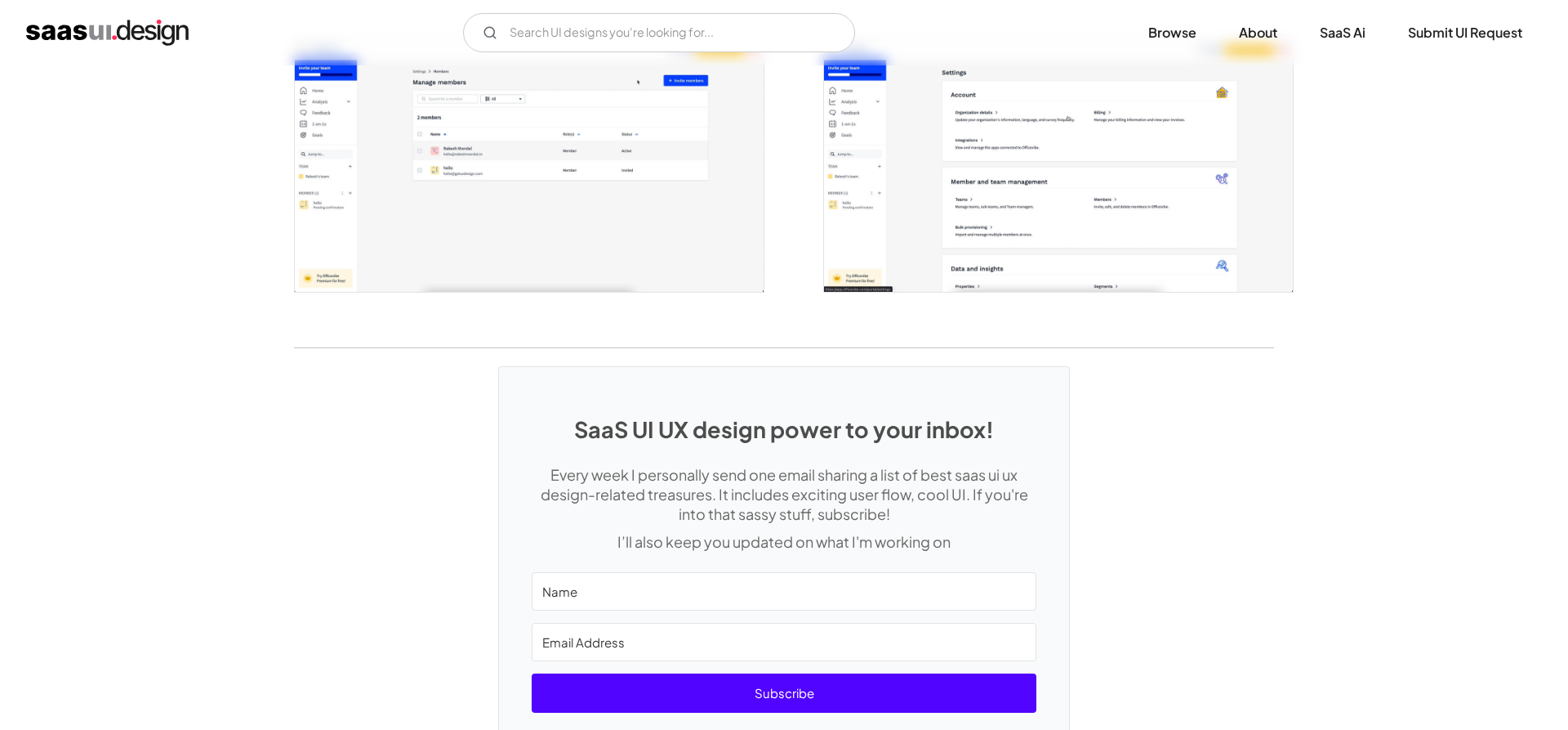
click at [997, 212] on img "open lightbox" at bounding box center [1058, 165] width 469 height 252
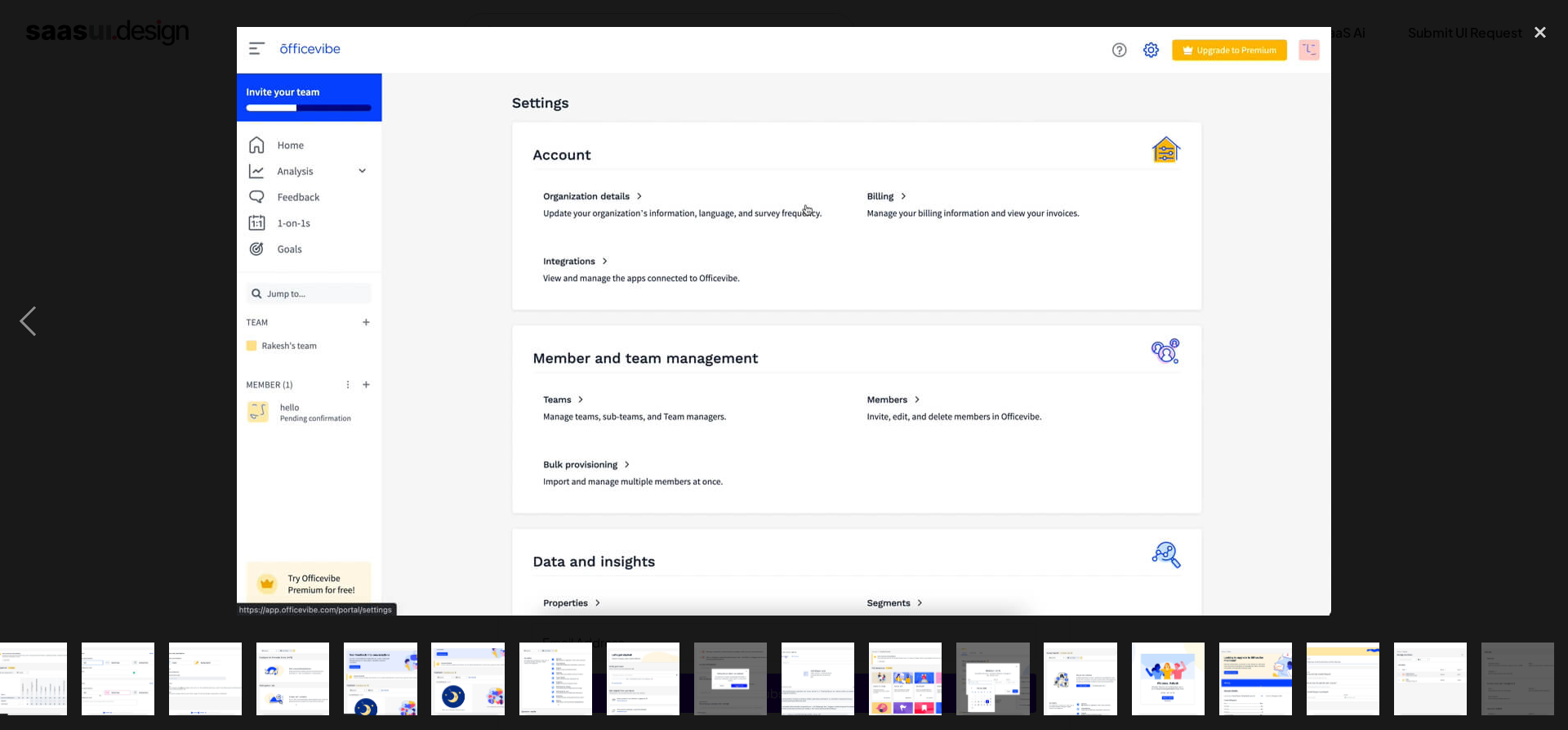
scroll to position [0, 546]
click at [1335, 218] on div at bounding box center [784, 321] width 1568 height 613
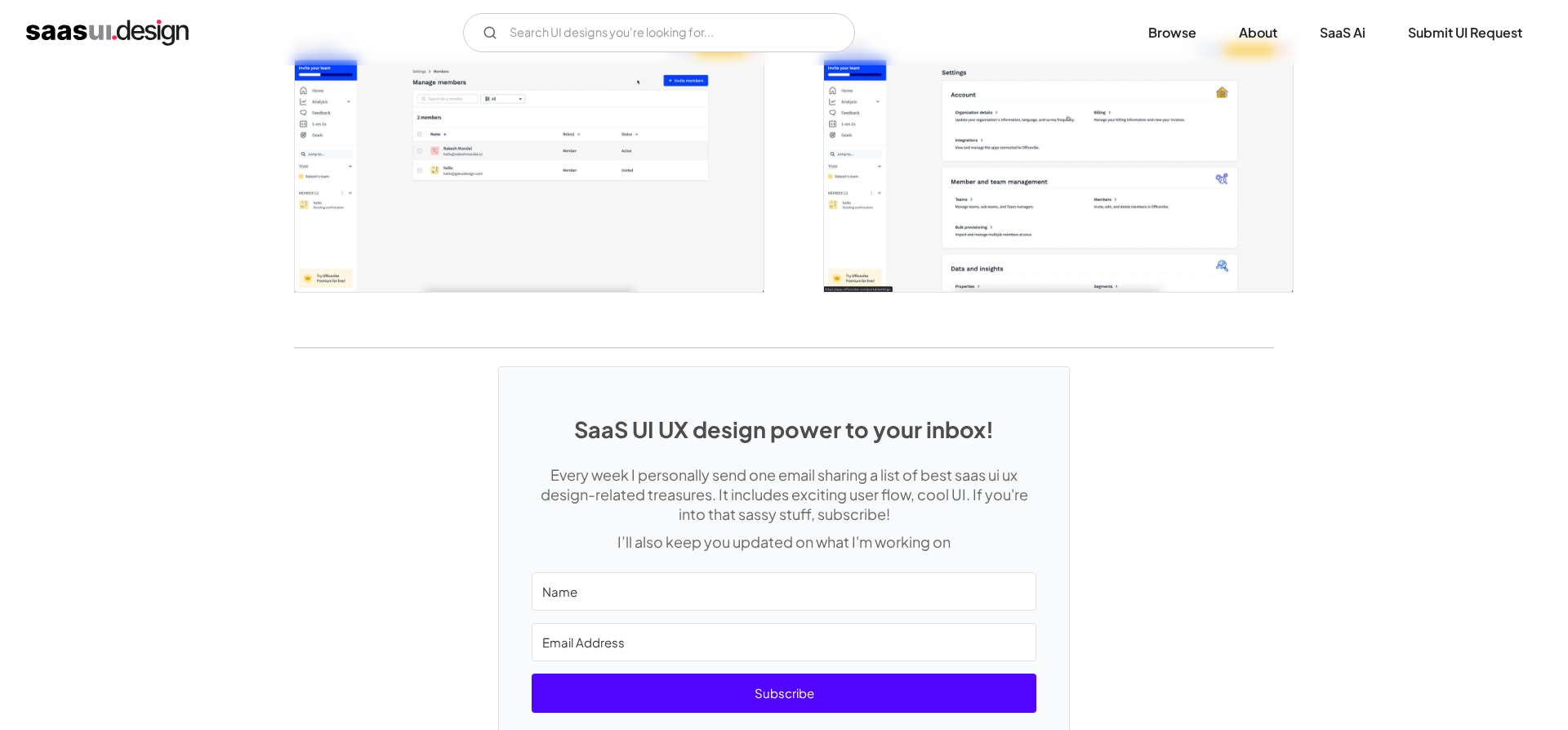
scroll to position [3501, 0]
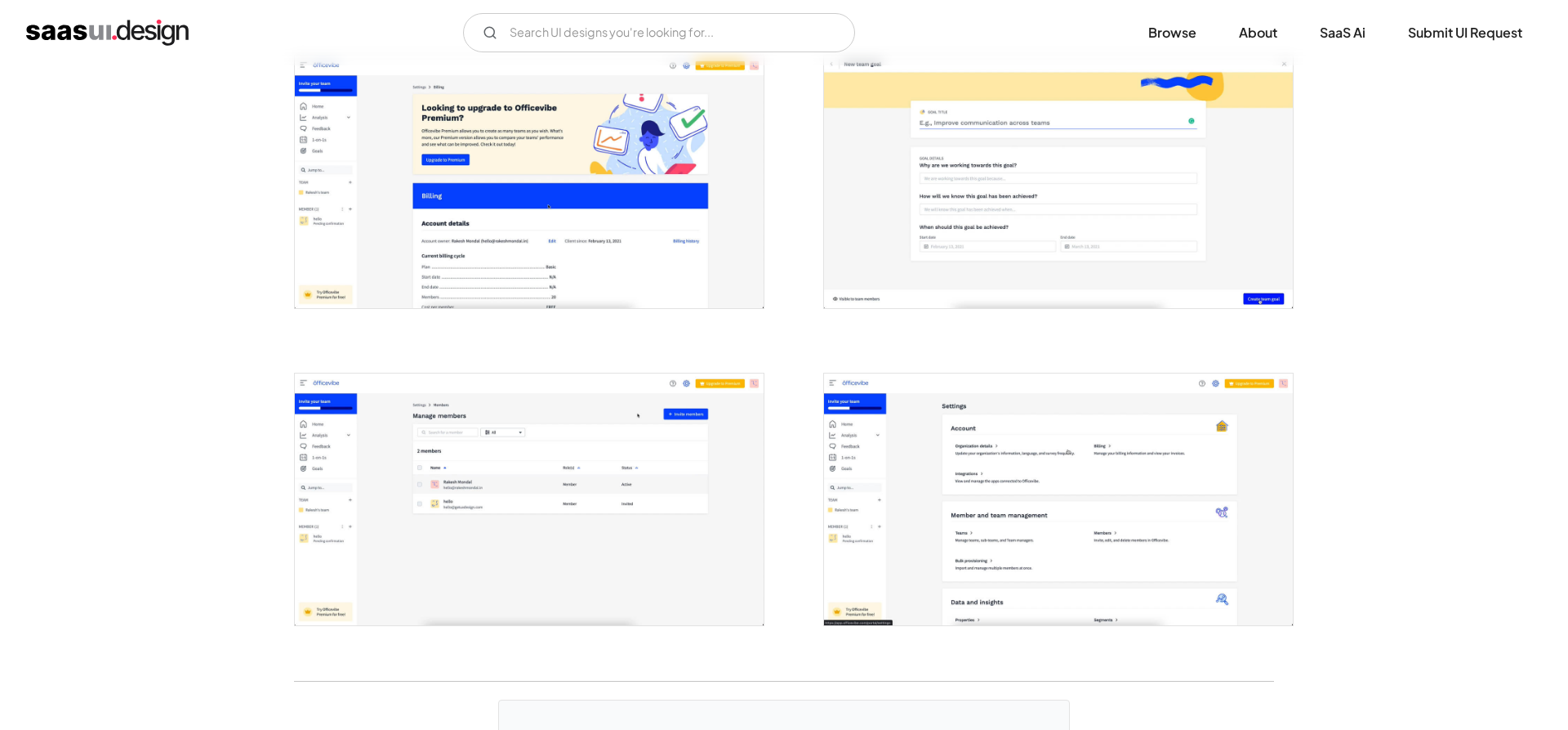
click at [1056, 193] on img "open lightbox" at bounding box center [1058, 181] width 469 height 252
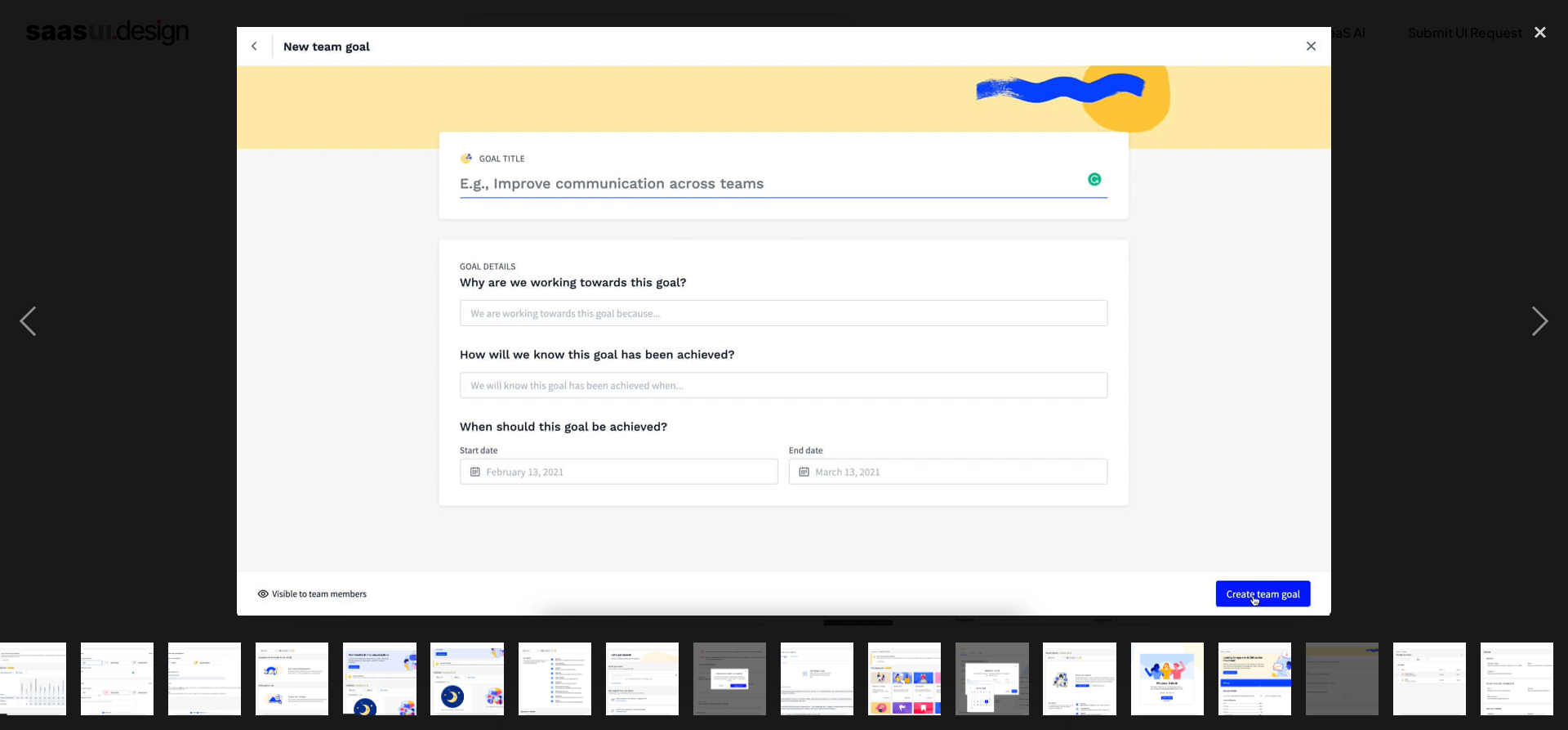
scroll to position [0, 546]
click at [1542, 320] on div "next image" at bounding box center [1539, 321] width 55 height 613
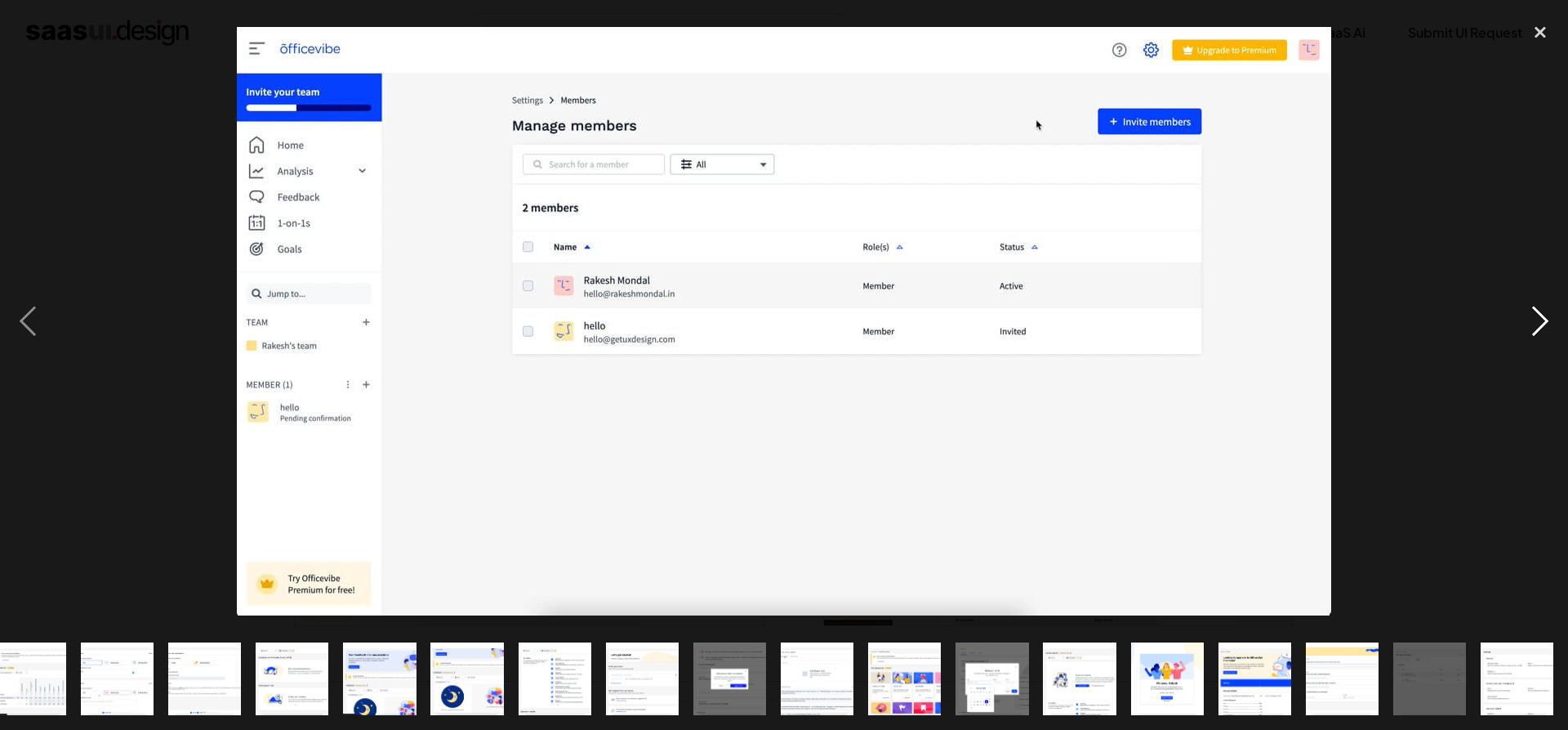
click at [1542, 320] on div "next image" at bounding box center [1539, 321] width 55 height 613
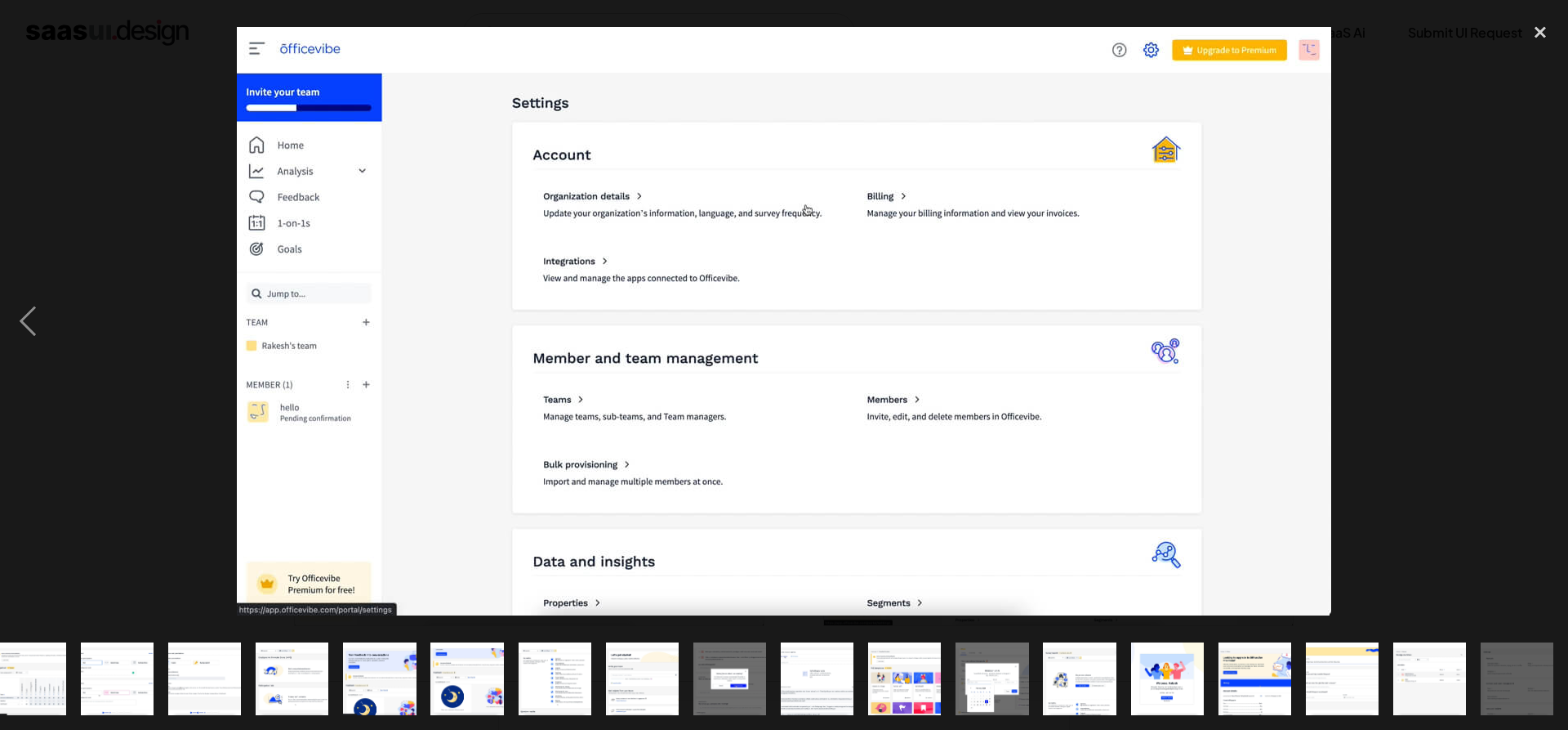
click at [1542, 320] on div "next image" at bounding box center [1539, 321] width 55 height 613
click at [1526, 320] on div "next image" at bounding box center [1539, 321] width 55 height 613
click at [1433, 264] on div at bounding box center [784, 321] width 1568 height 613
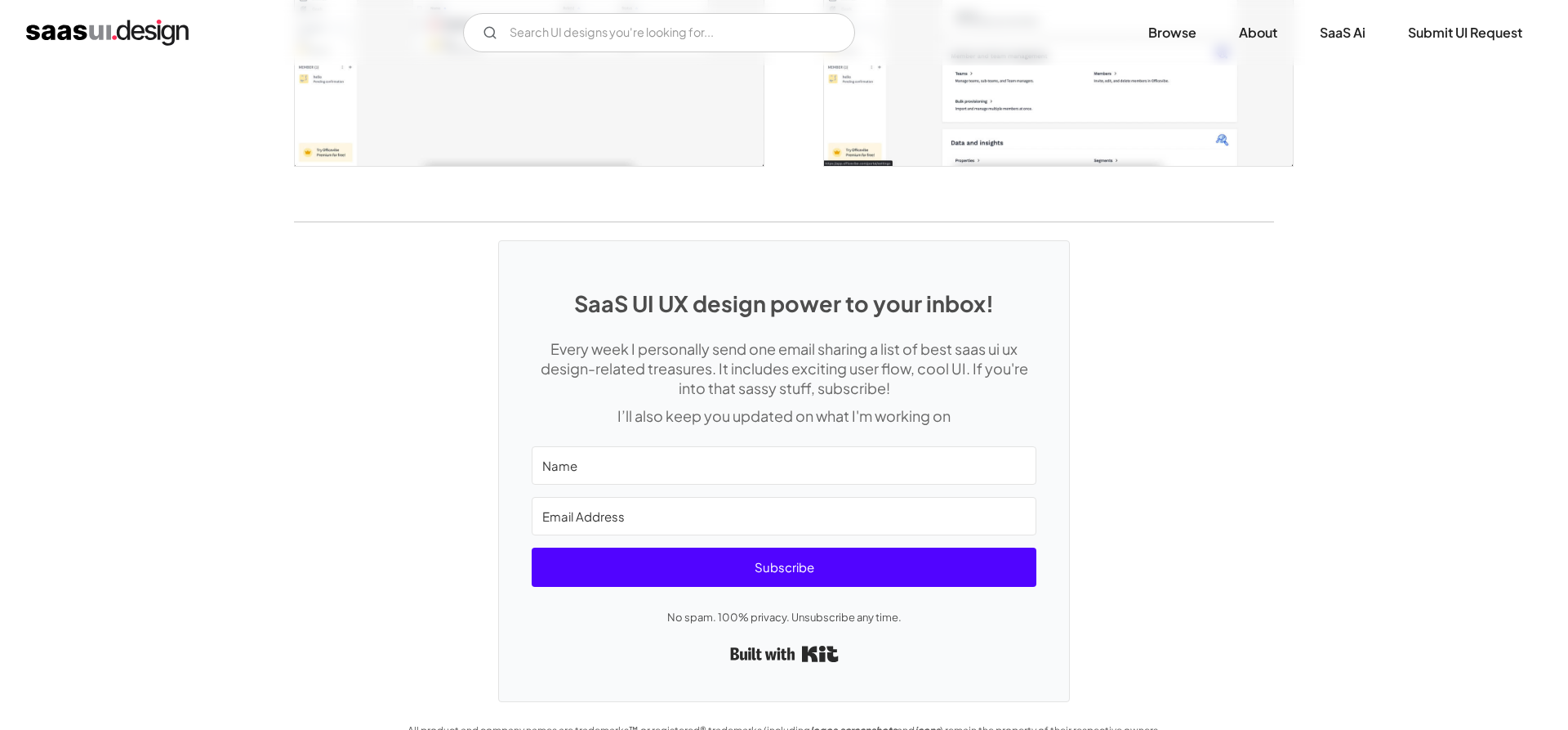
scroll to position [3989, 0]
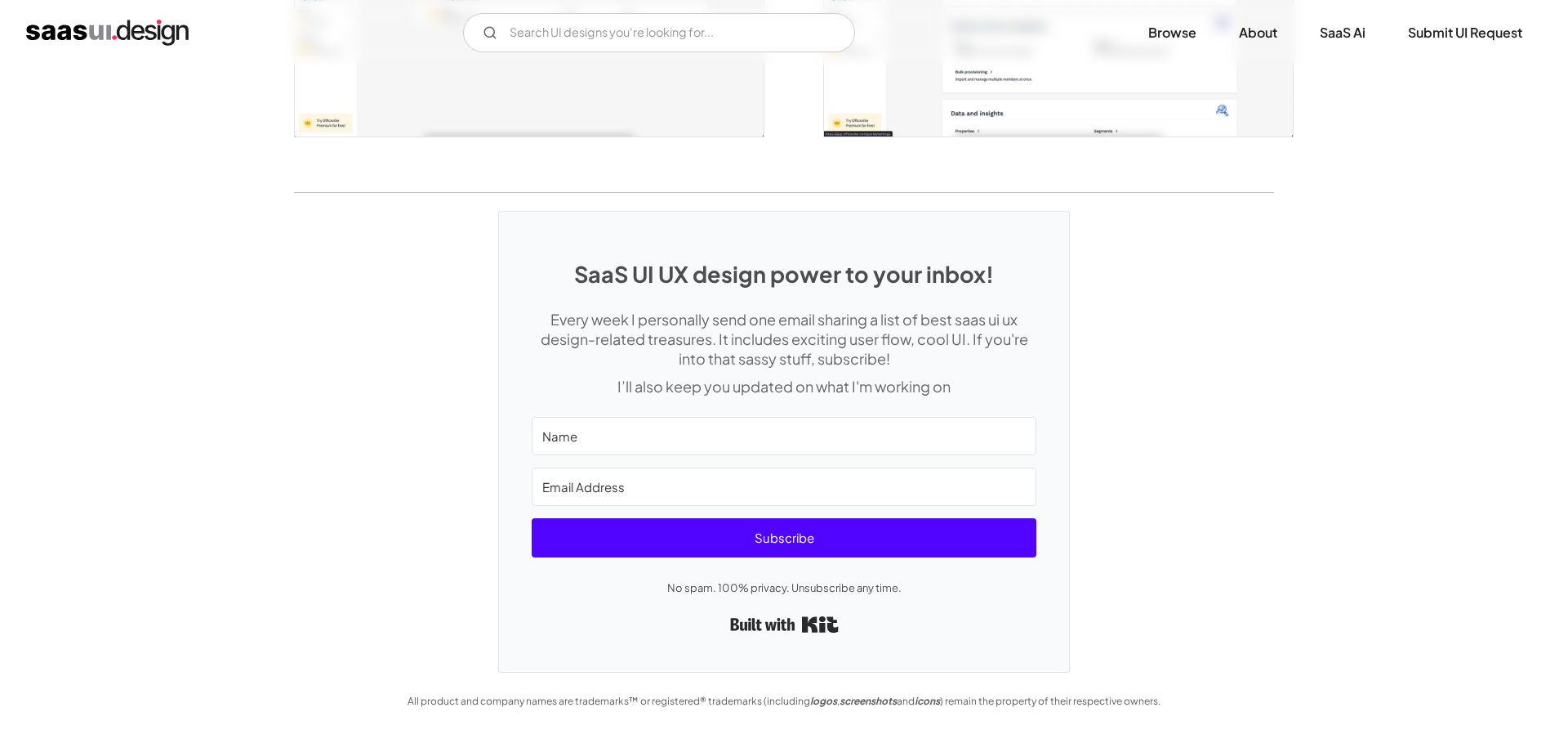
click at [1424, 230] on div "SaaS UI UX design power to your inbox! Every week I personally send one email s…" at bounding box center [784, 433] width 1568 height 479
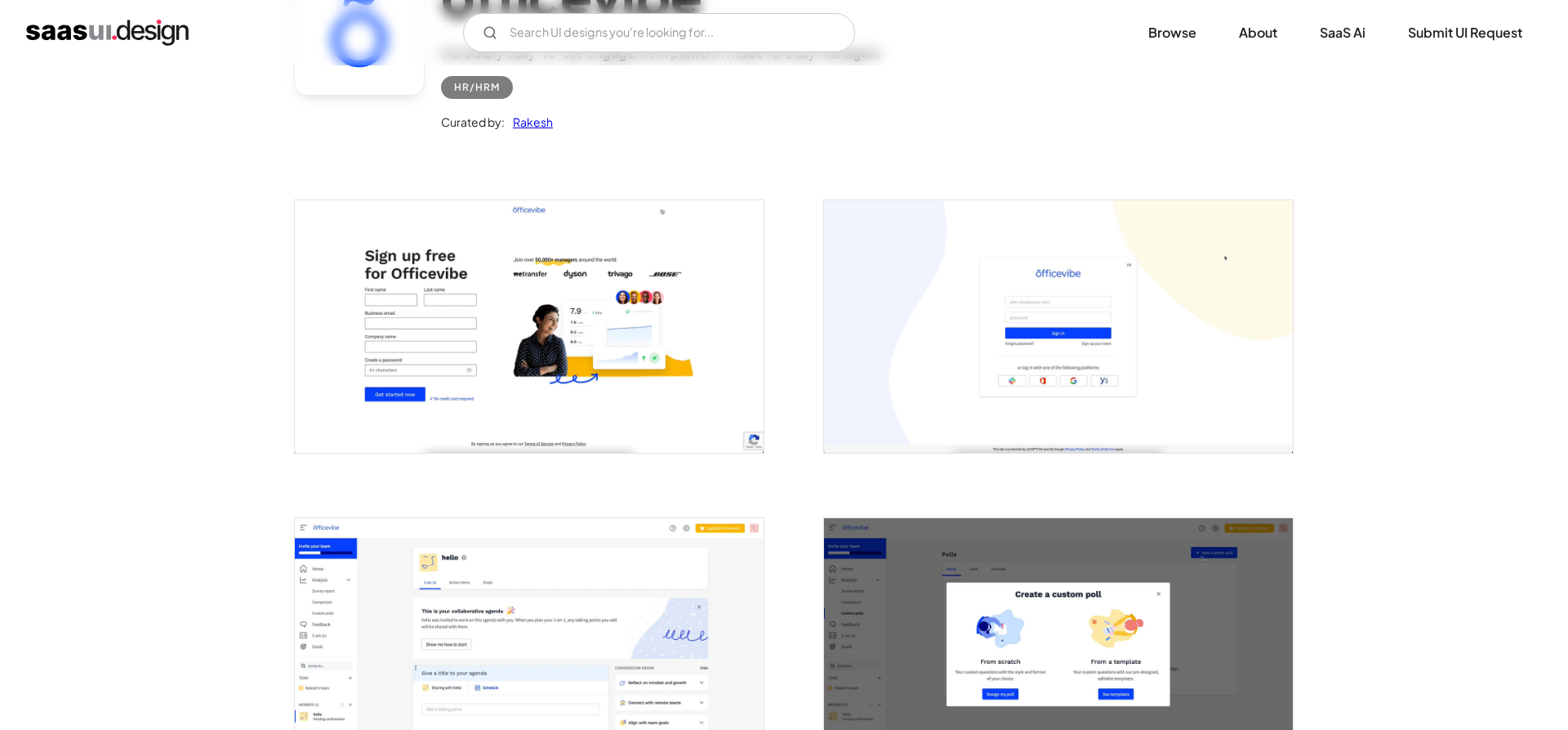
scroll to position [0, 0]
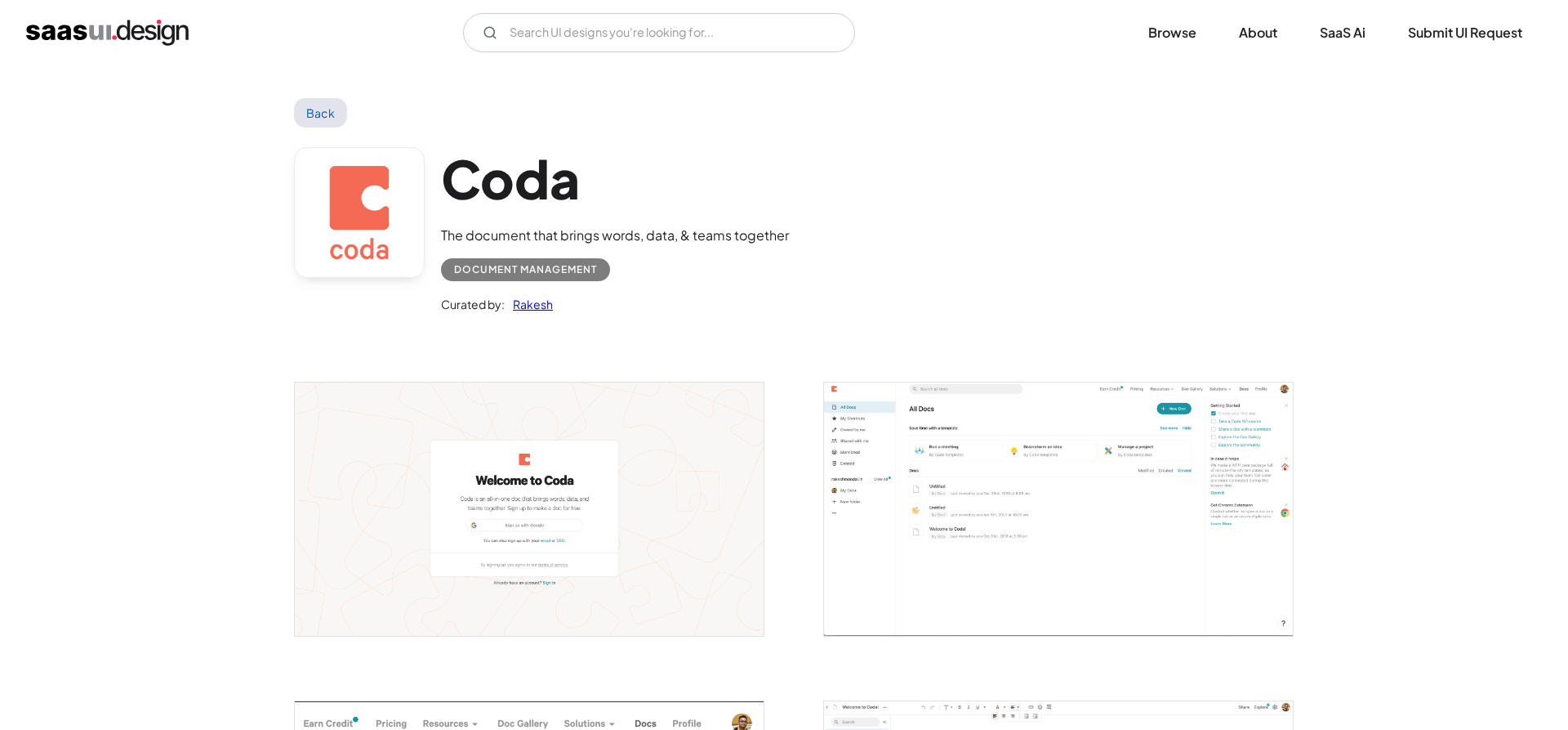
scroll to position [334, 0]
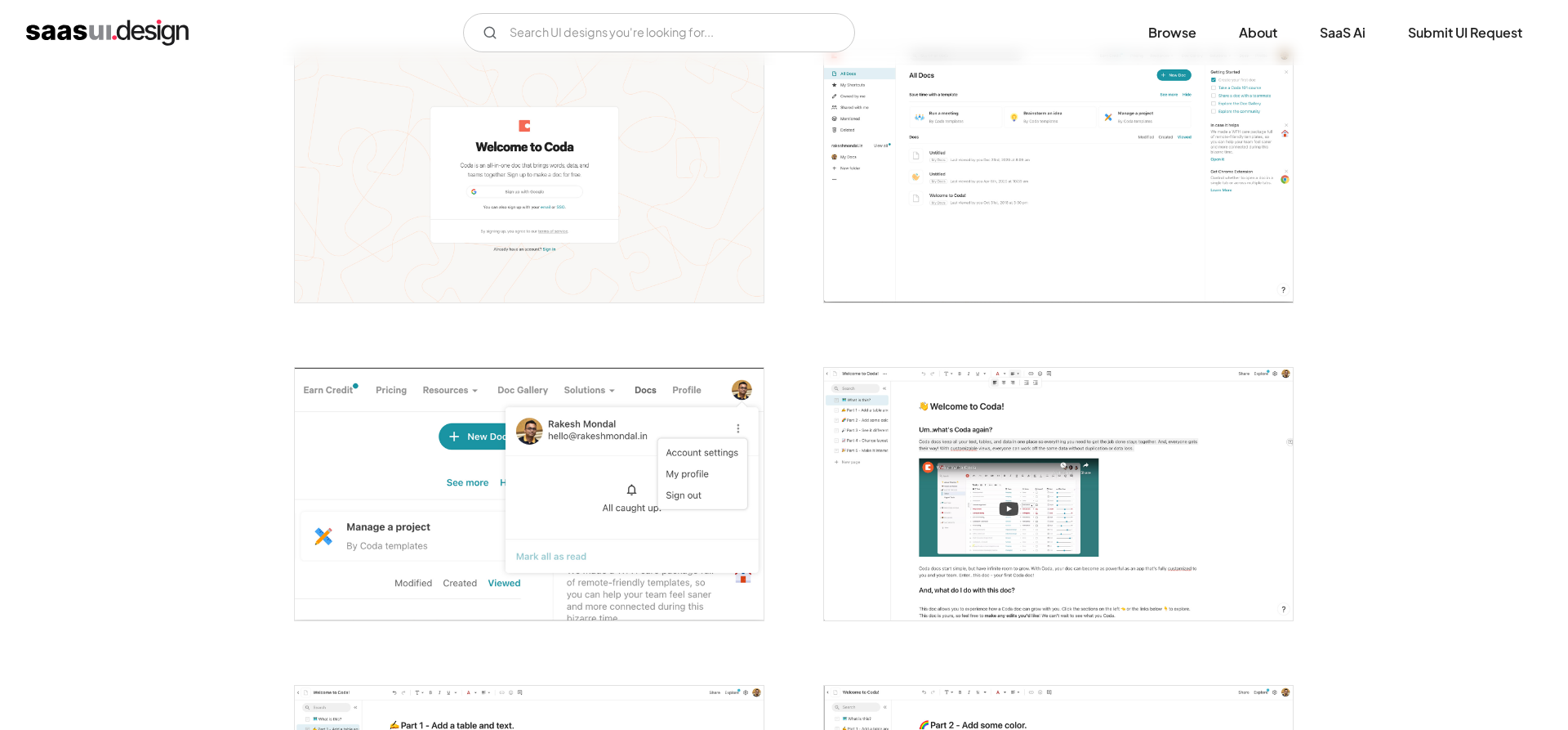
click at [933, 216] on img "open lightbox" at bounding box center [1058, 175] width 469 height 253
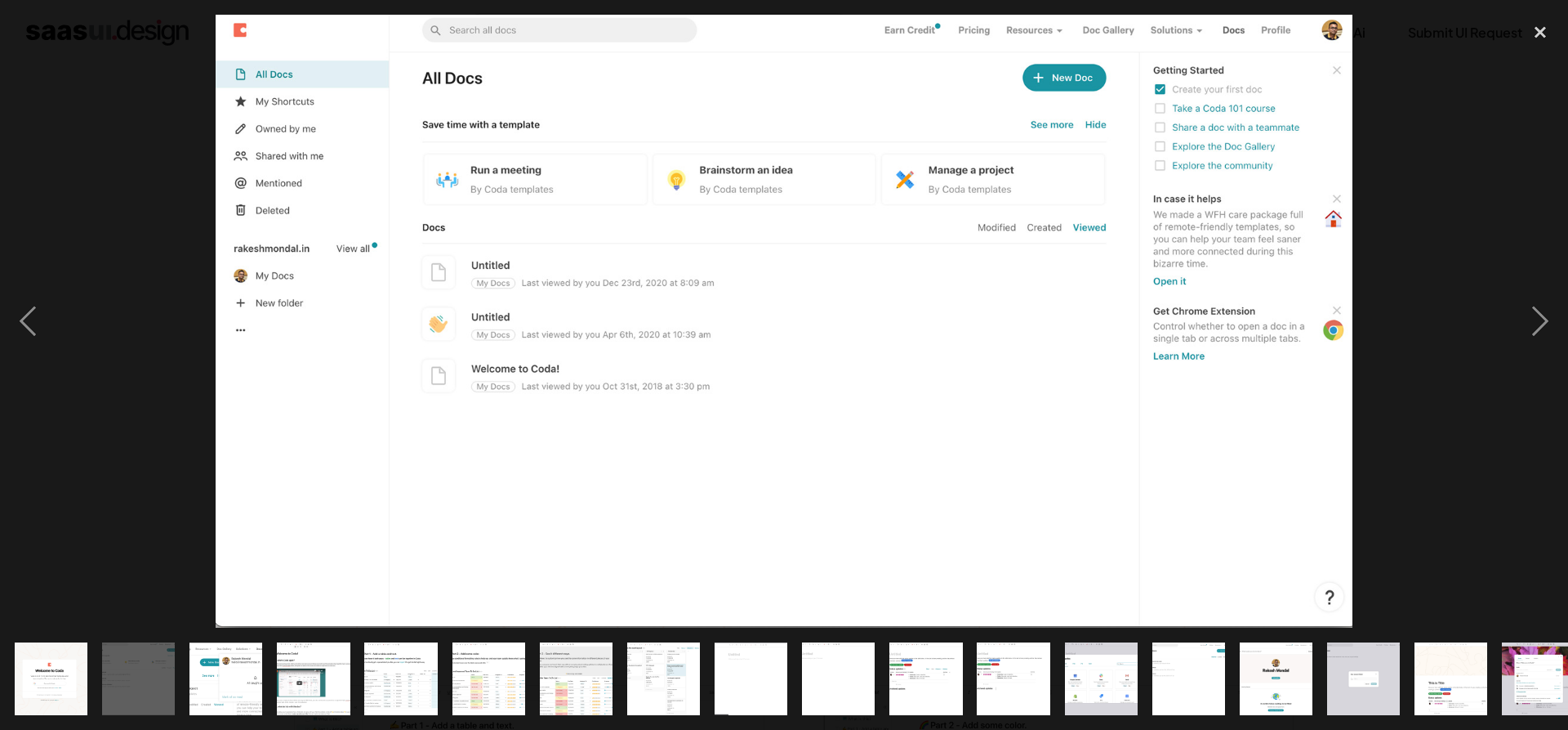
click at [1458, 139] on div at bounding box center [784, 321] width 1568 height 613
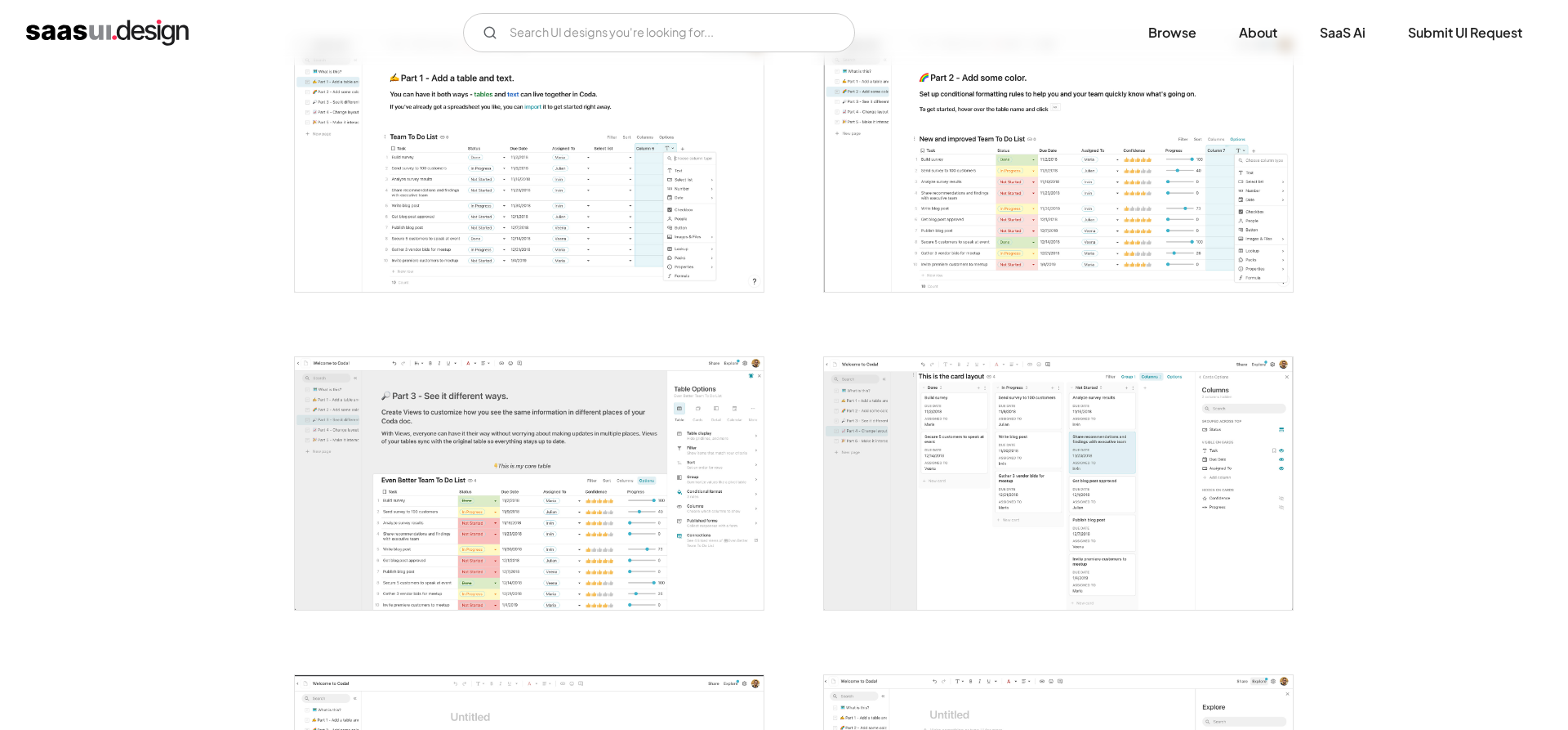
scroll to position [1000, 0]
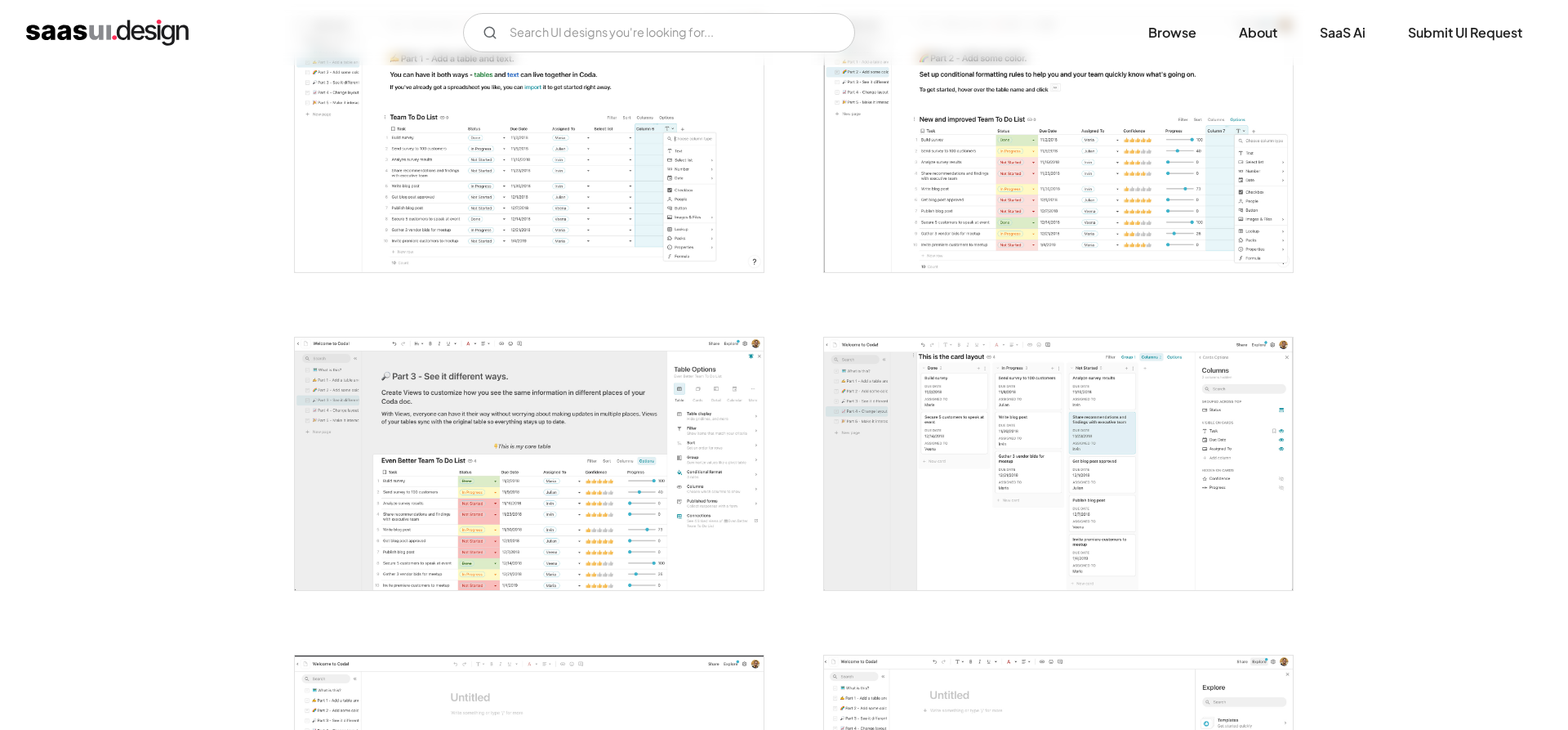
click at [551, 181] on img "open lightbox" at bounding box center [529, 145] width 469 height 253
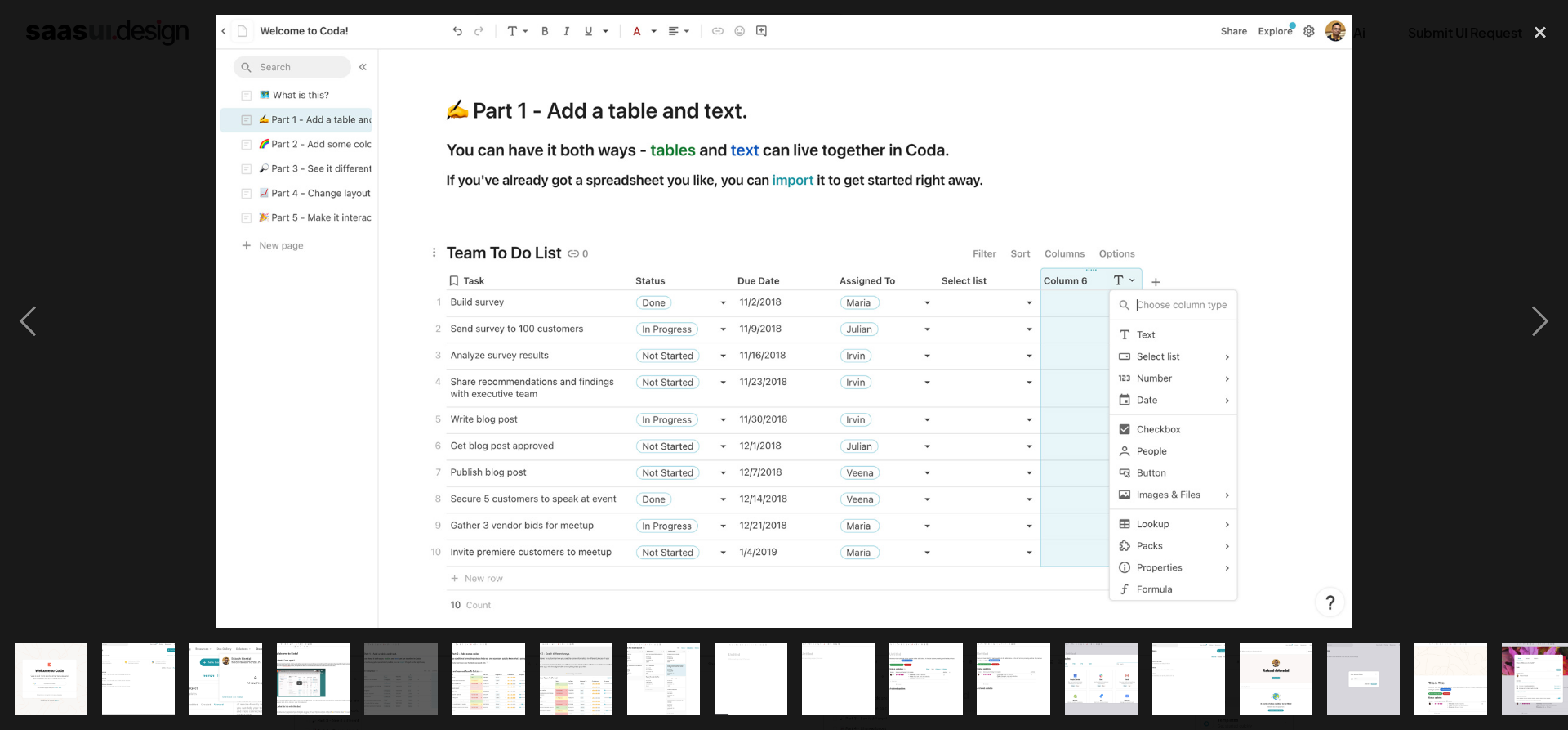
click at [1504, 154] on div at bounding box center [784, 321] width 1568 height 613
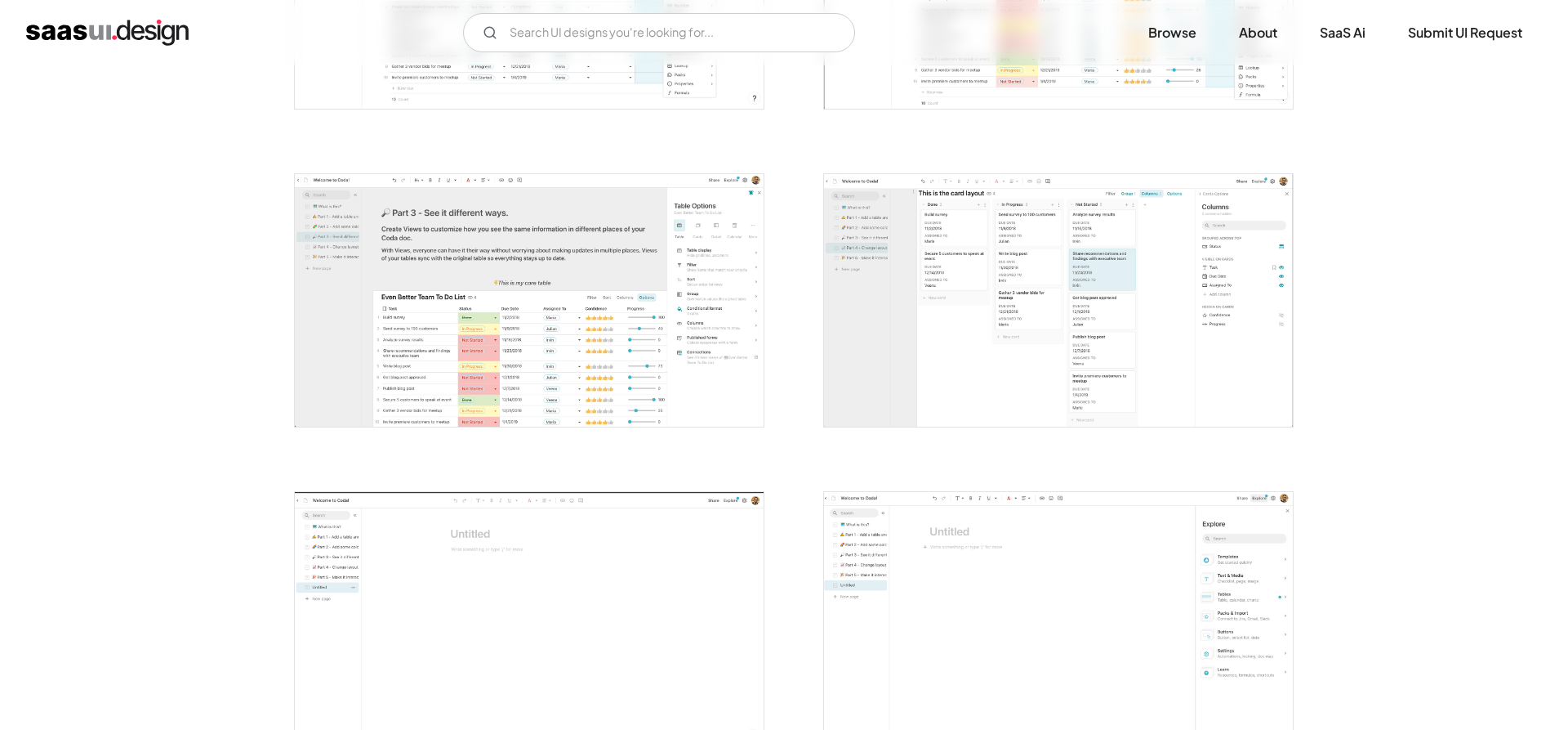
scroll to position [1167, 0]
click at [1078, 263] on img "open lightbox" at bounding box center [1058, 297] width 469 height 253
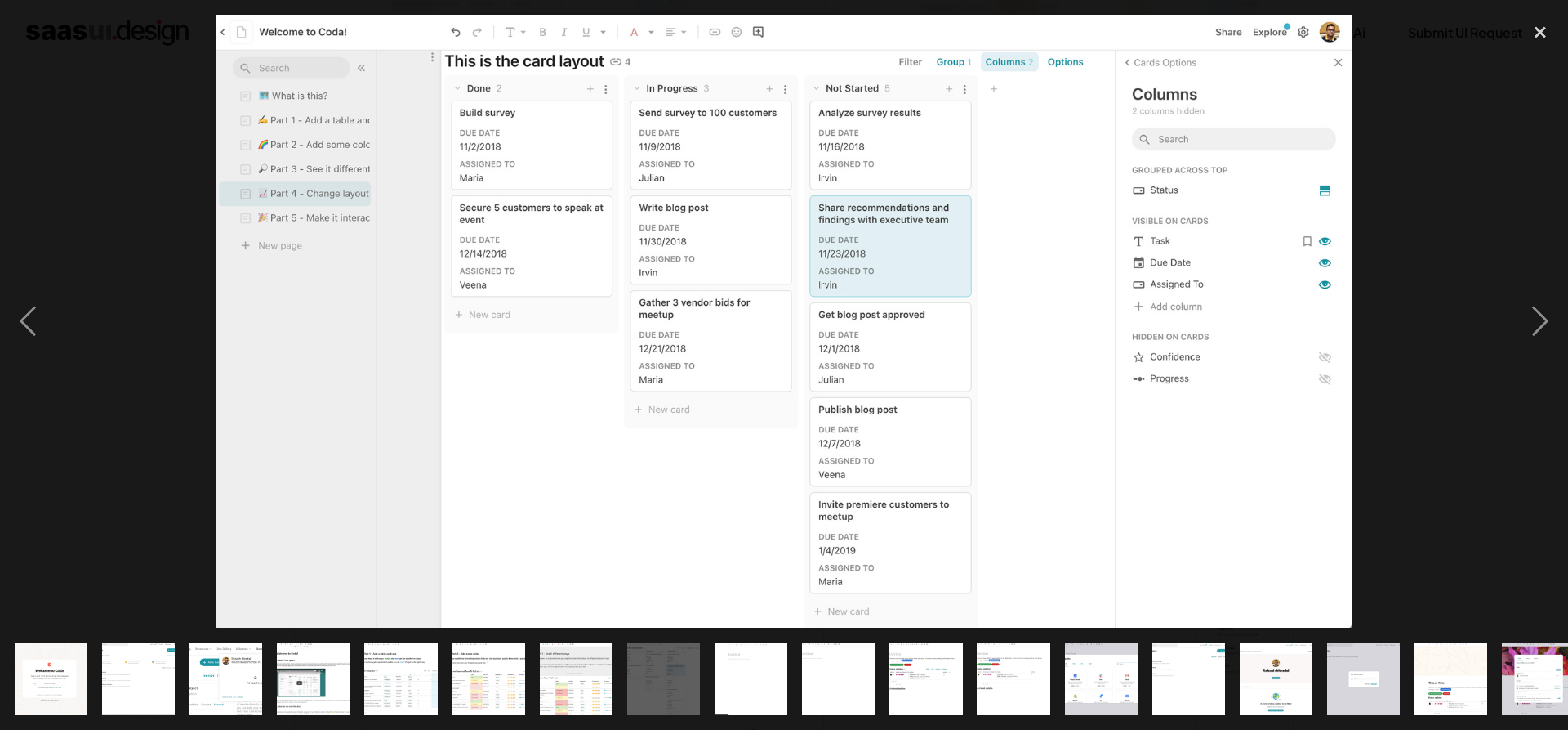
click at [1419, 222] on div at bounding box center [784, 321] width 1568 height 613
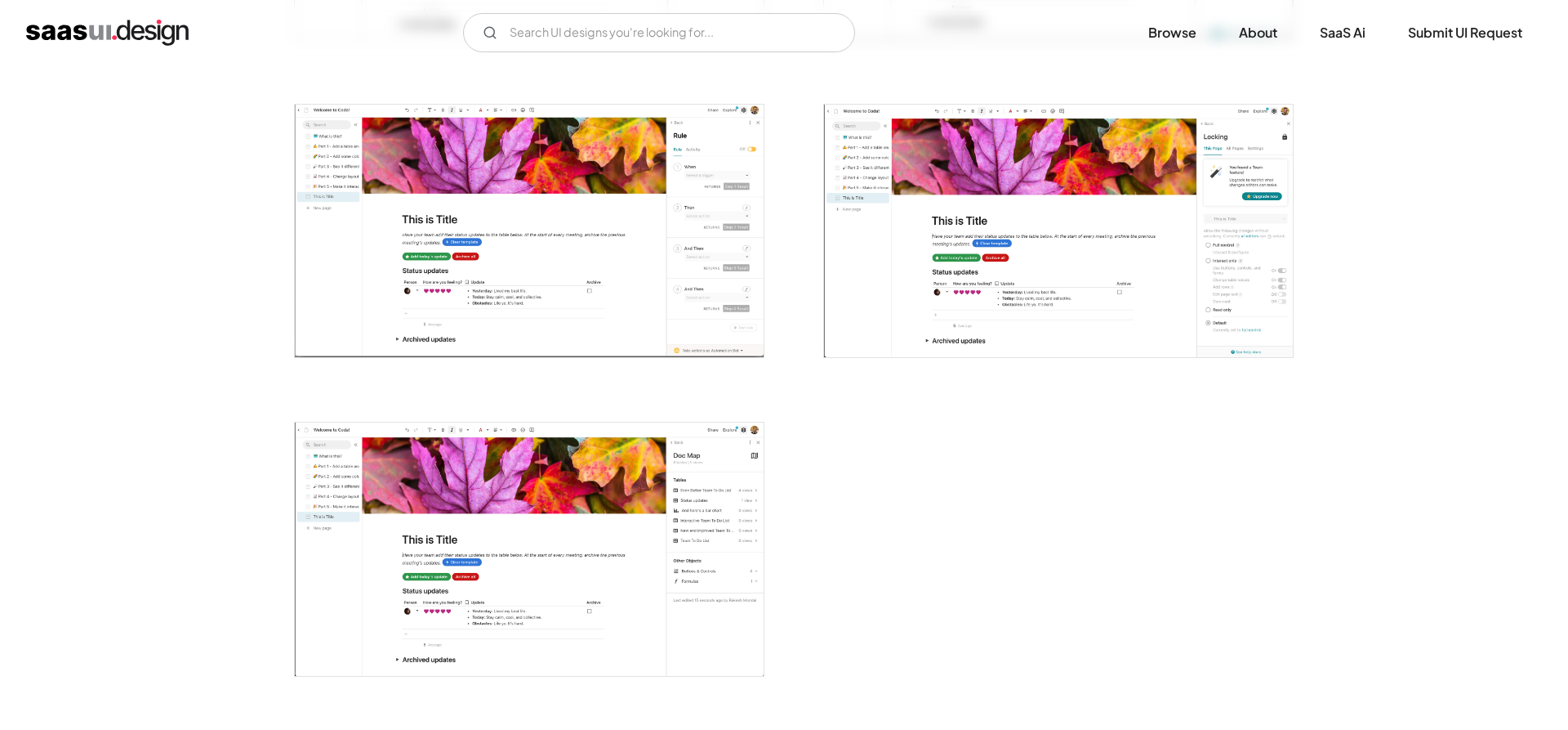
scroll to position [3833, 0]
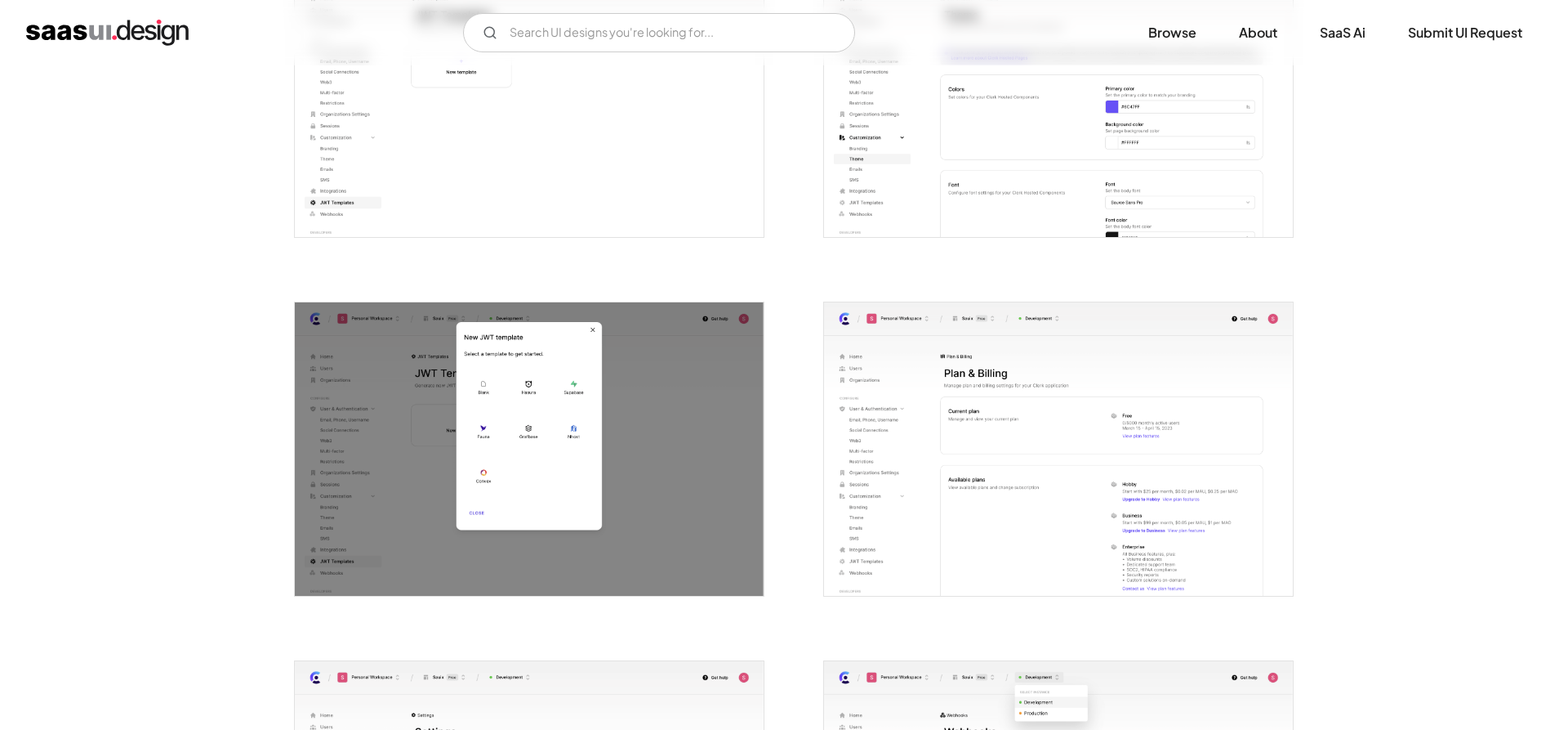
scroll to position [3230, 0]
